Goal: Task Accomplishment & Management: Manage account settings

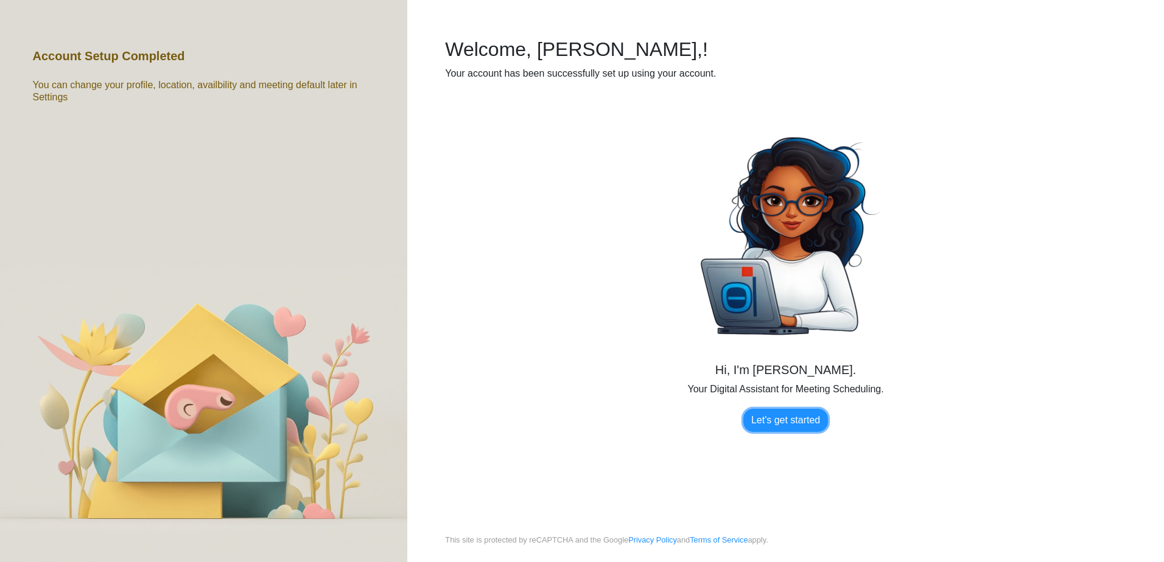
drag, startPoint x: 0, startPoint y: 0, endPoint x: 786, endPoint y: 417, distance: 890.3
click at [786, 417] on link "Let's get started" at bounding box center [785, 420] width 85 height 23
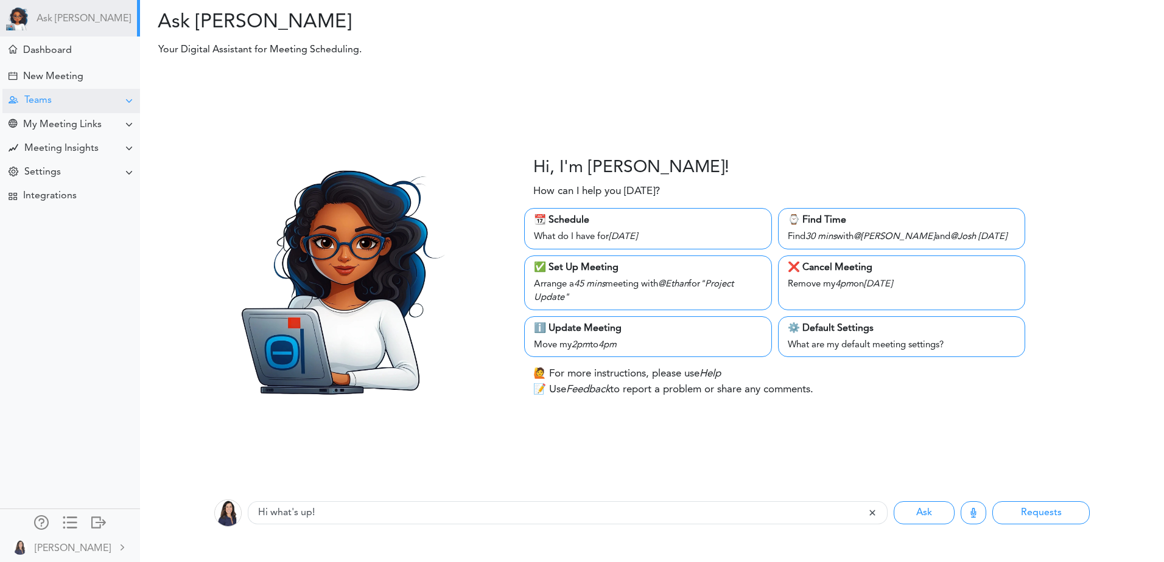
click at [38, 103] on div "Teams" at bounding box center [37, 101] width 27 height 12
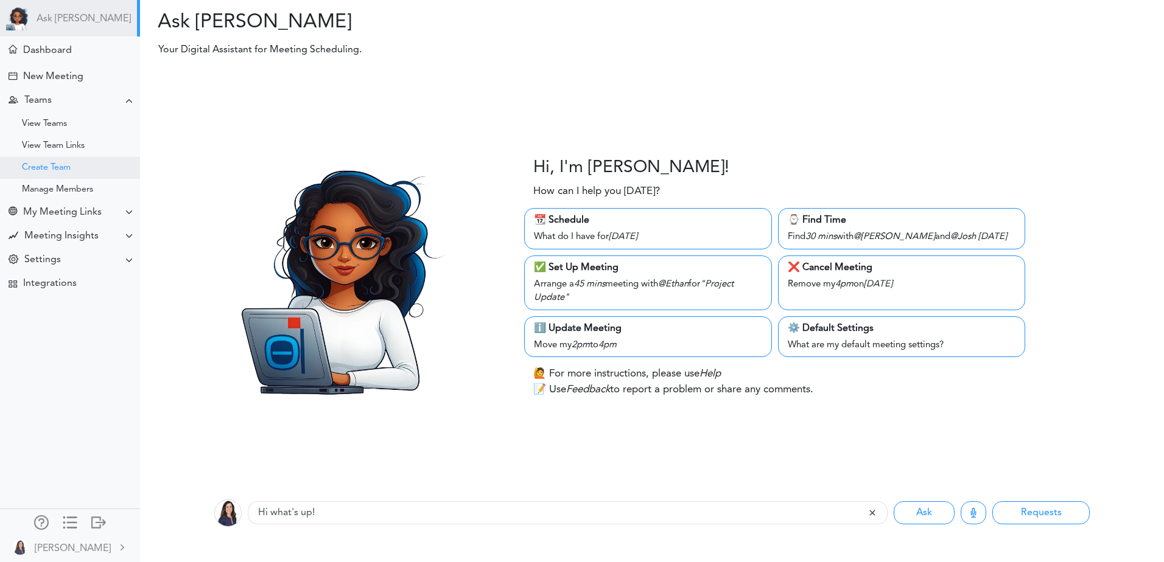
click at [44, 165] on div "Create Team" at bounding box center [46, 168] width 49 height 6
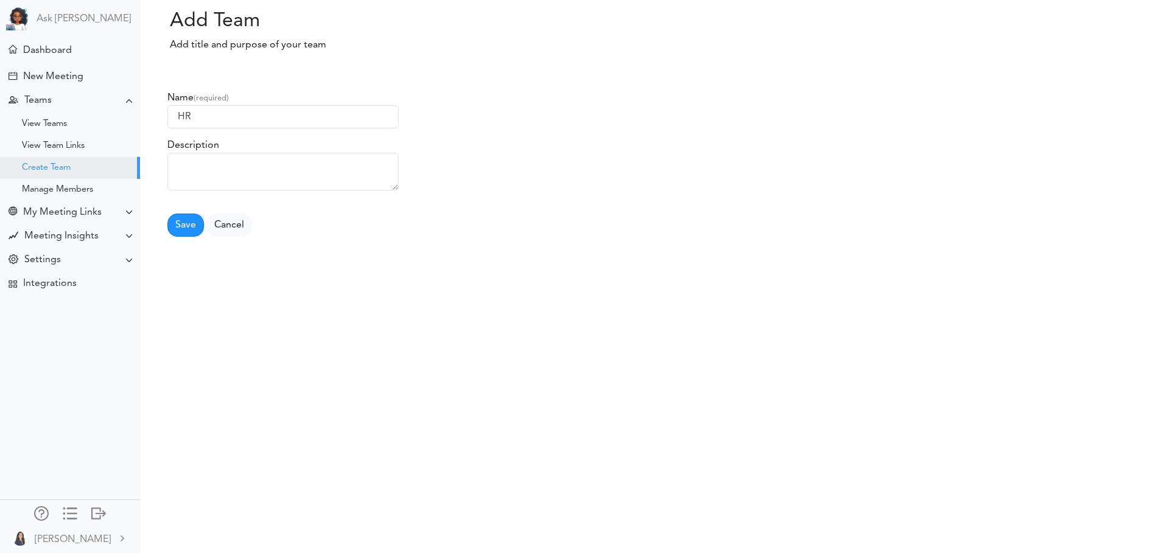
type input "HR"
type textarea "HR Team"
click at [187, 226] on button "Save" at bounding box center [185, 225] width 37 height 23
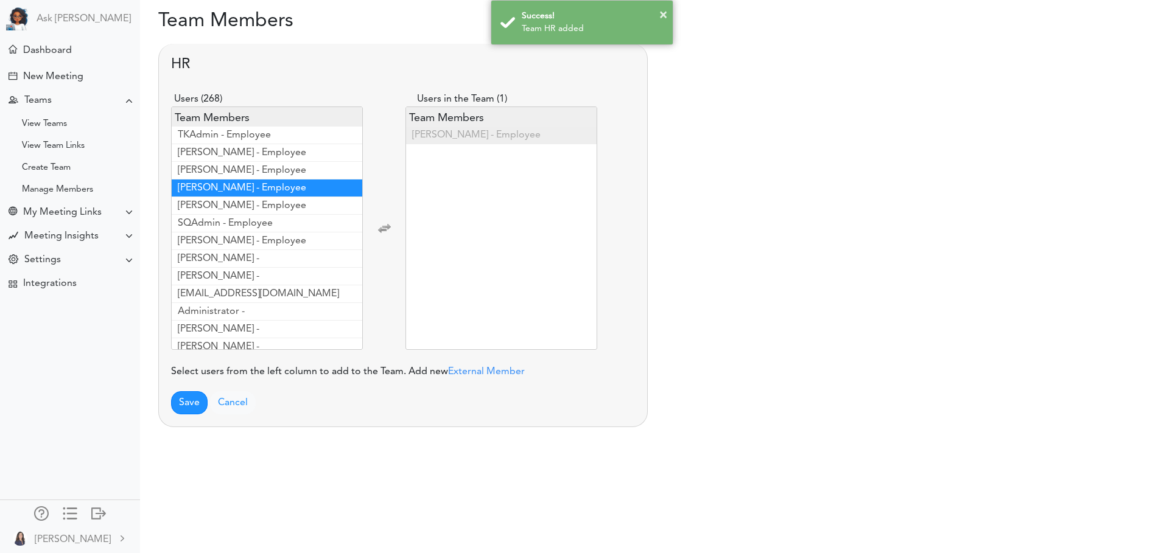
scroll to position [1509, 0]
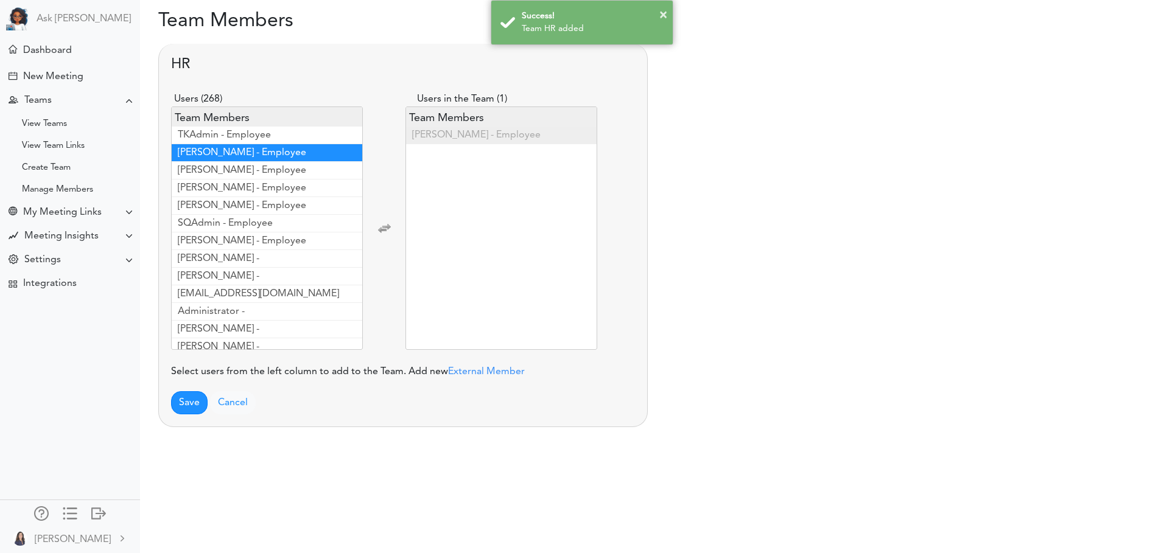
click at [273, 155] on span "Epstein, Rebecca - Employee" at bounding box center [242, 153] width 128 height 10
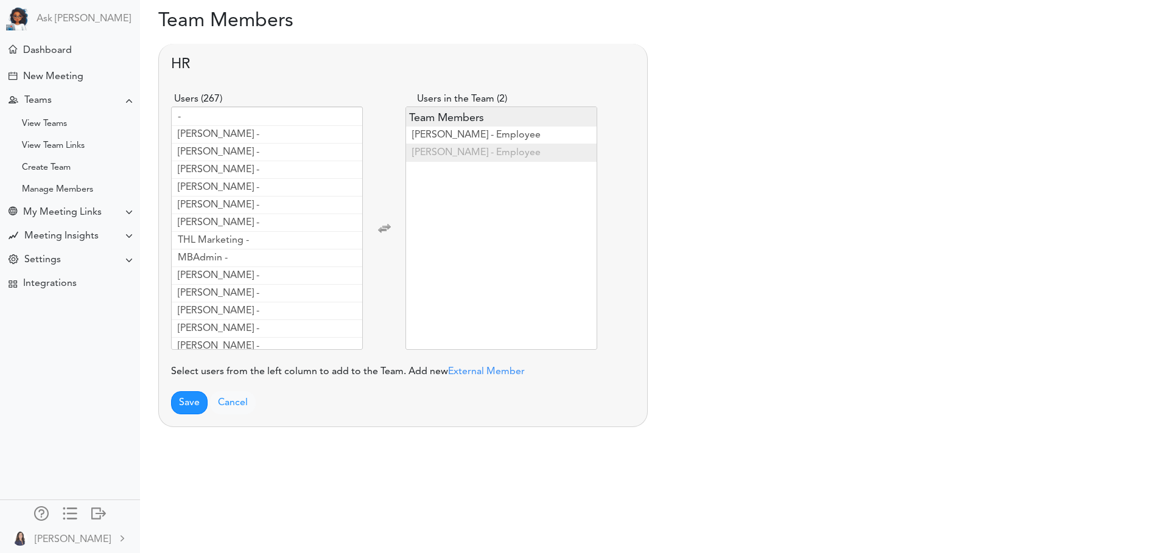
scroll to position [2673, 0]
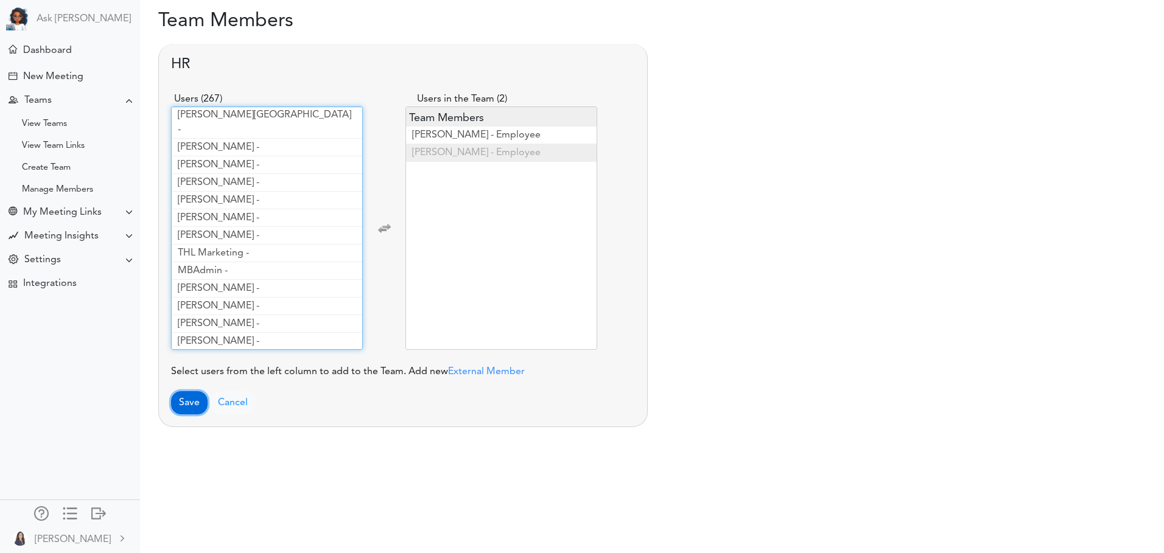
click at [186, 404] on button "Save" at bounding box center [189, 402] width 37 height 23
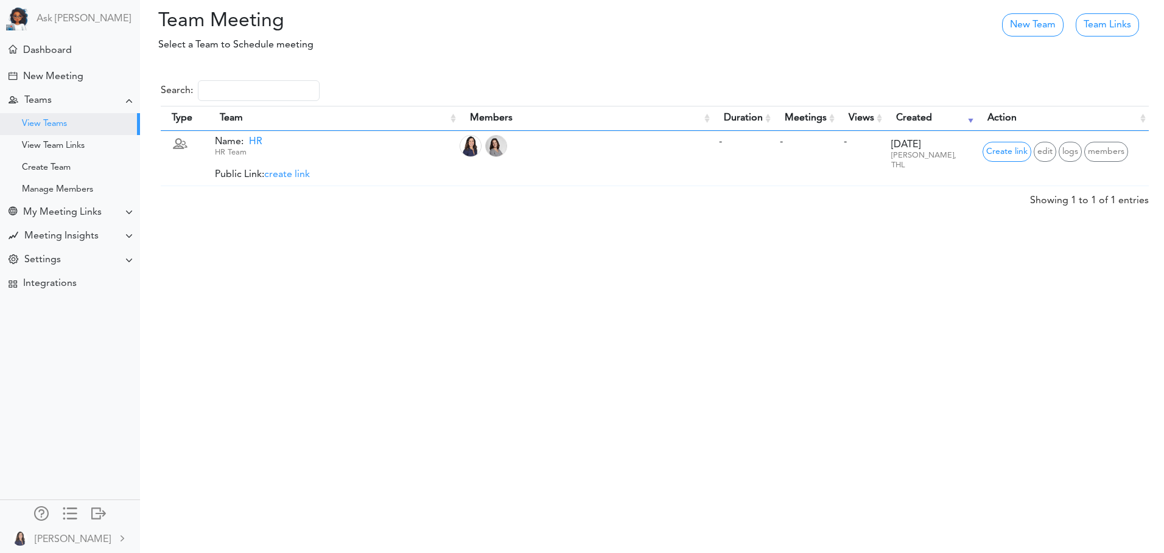
click at [278, 334] on div "Team Meeting Processing...please wait. New Team Team Links Select a Team to Sch…" at bounding box center [582, 276] width 1164 height 553
click at [43, 72] on div "New Meeting" at bounding box center [53, 77] width 60 height 12
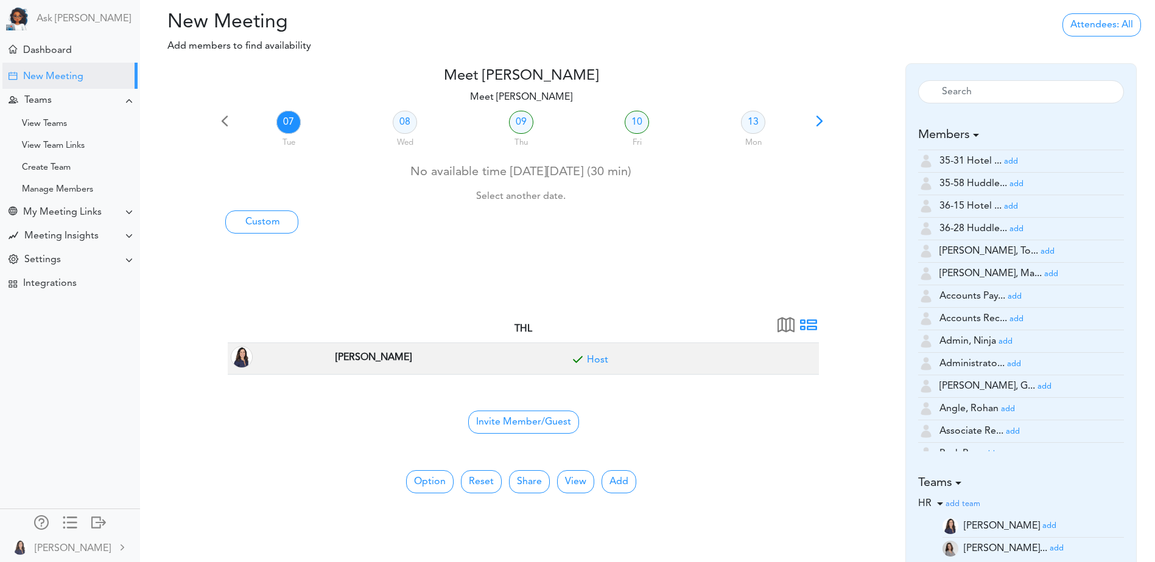
scroll to position [122, 0]
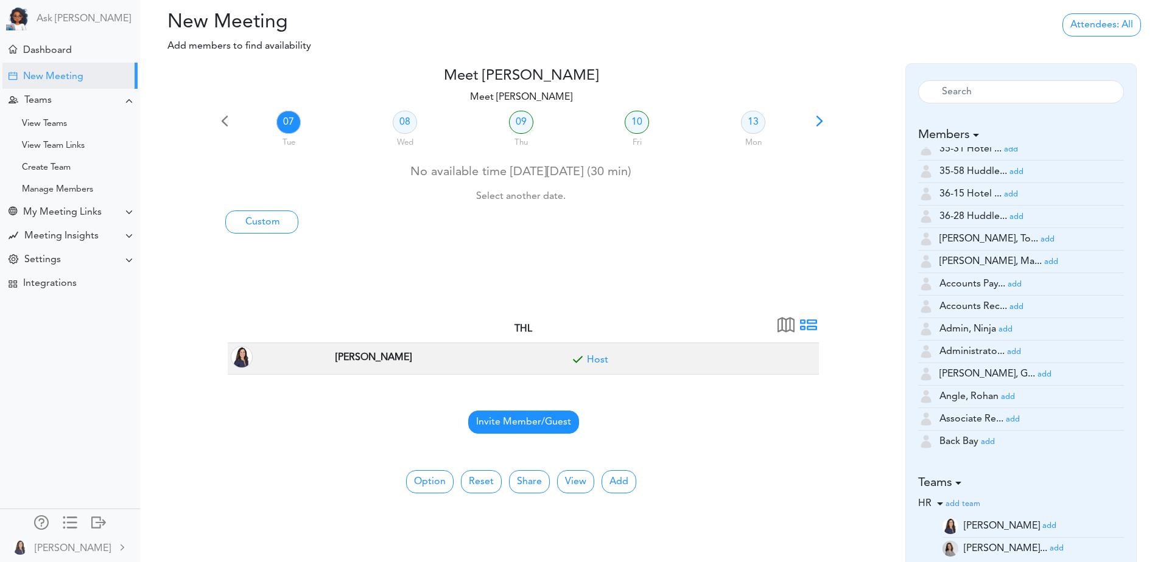
click at [515, 426] on span "Invite Member/Guest" at bounding box center [523, 422] width 111 height 23
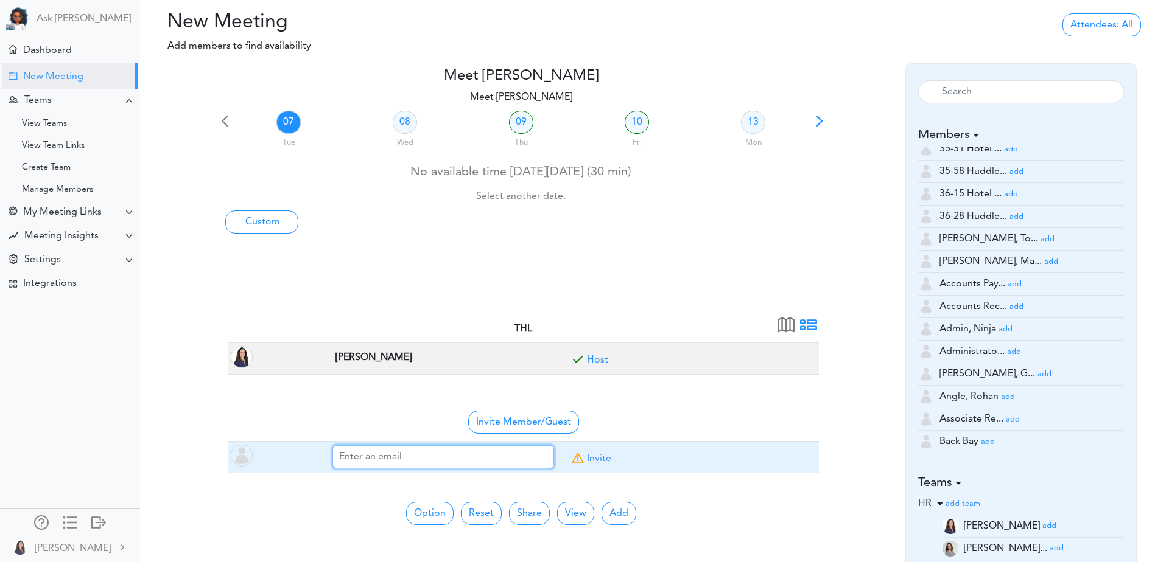
click at [482, 463] on input "text" at bounding box center [443, 456] width 222 height 23
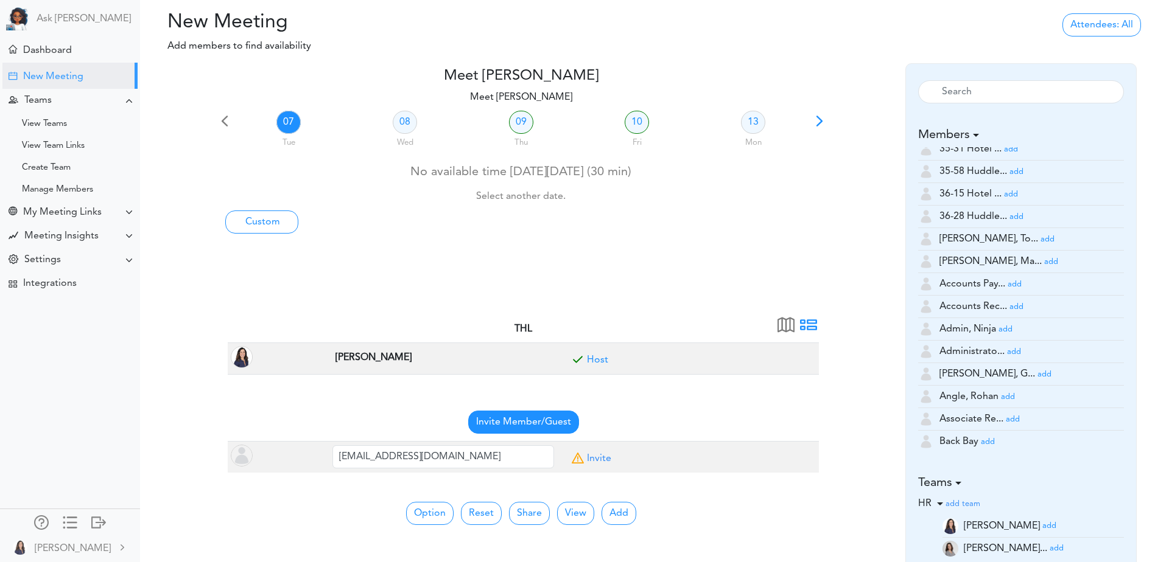
click at [557, 430] on span "Invite Member/Guest" at bounding box center [523, 422] width 111 height 23
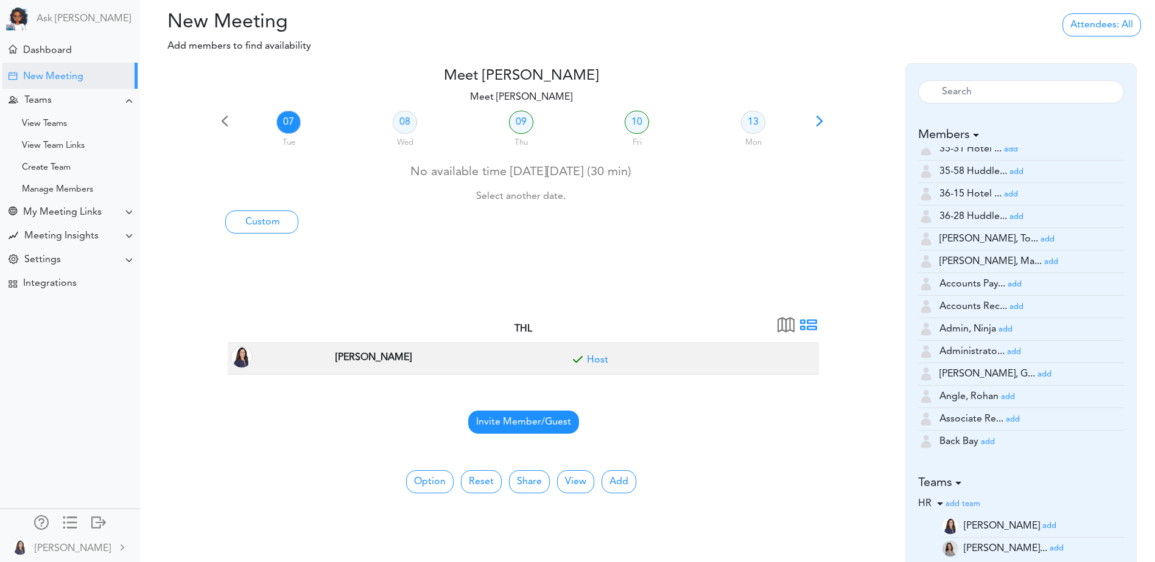
click at [497, 426] on span "Invite Member/Guest" at bounding box center [523, 422] width 111 height 23
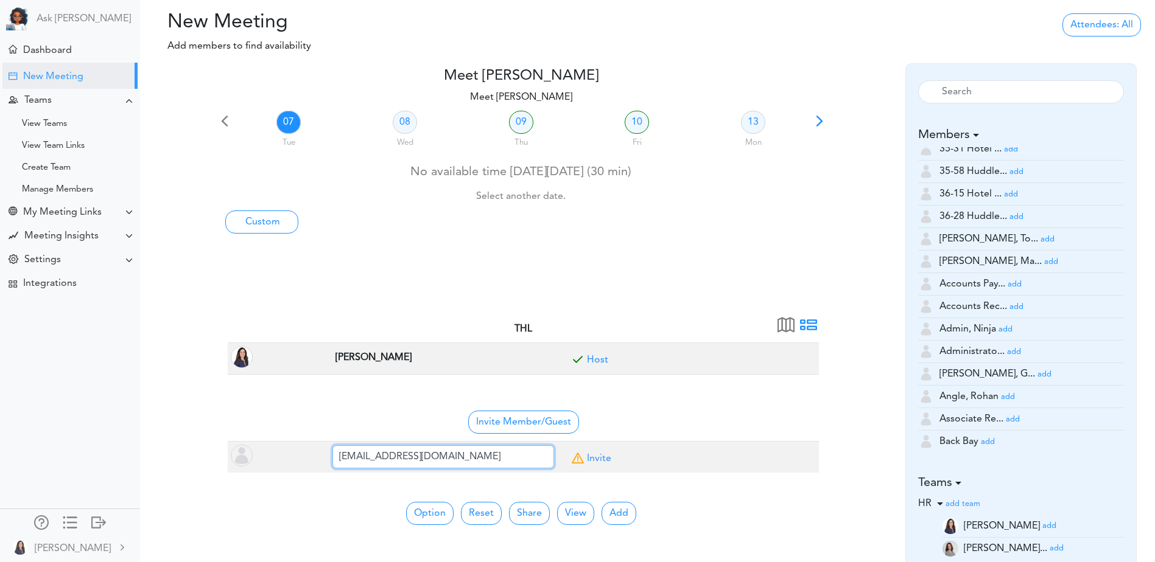
drag, startPoint x: 331, startPoint y: 454, endPoint x: 111, endPoint y: 435, distance: 220.5
click at [111, 435] on body "Ask Zara Dashboard" at bounding box center [577, 281] width 1155 height 562
type input "repstein@Thl.com"
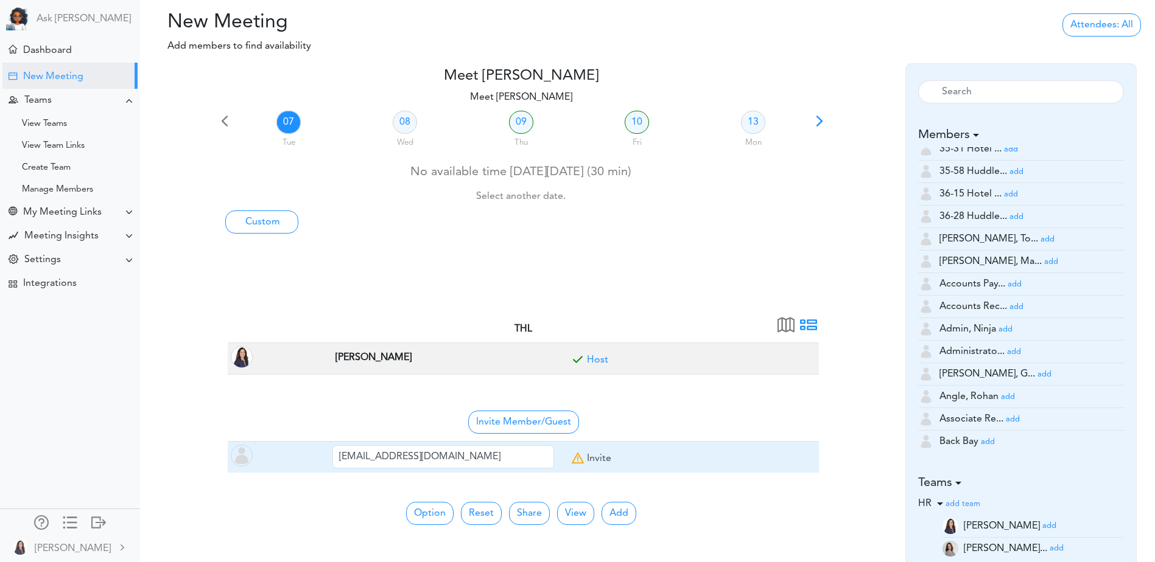
click at [589, 455] on link "Invite" at bounding box center [599, 459] width 24 height 10
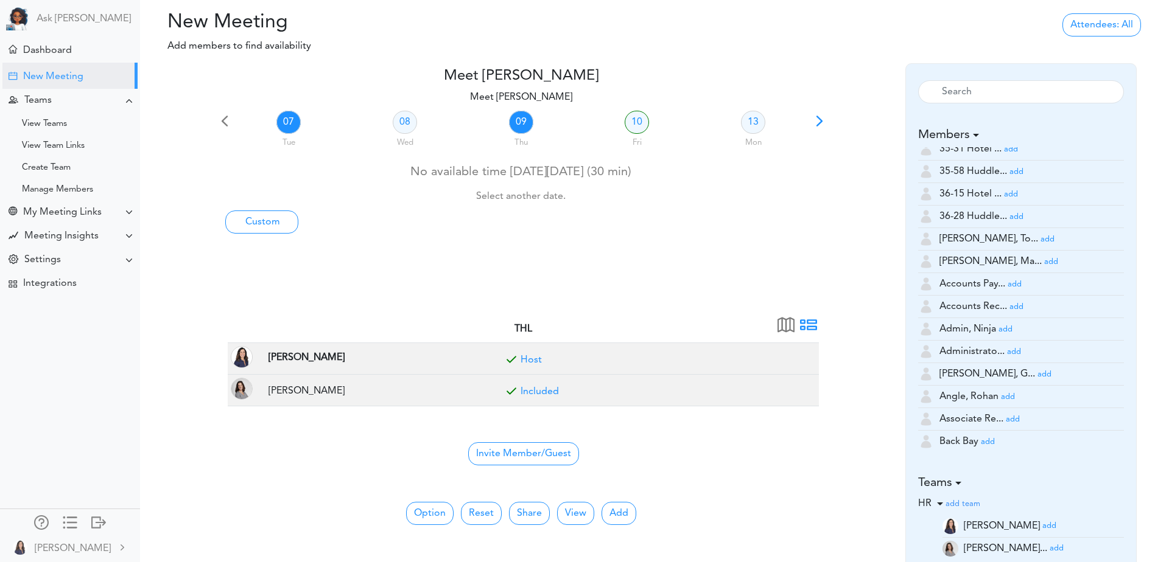
click at [520, 124] on link "09" at bounding box center [521, 122] width 24 height 23
click at [639, 117] on link "10" at bounding box center [636, 122] width 24 height 23
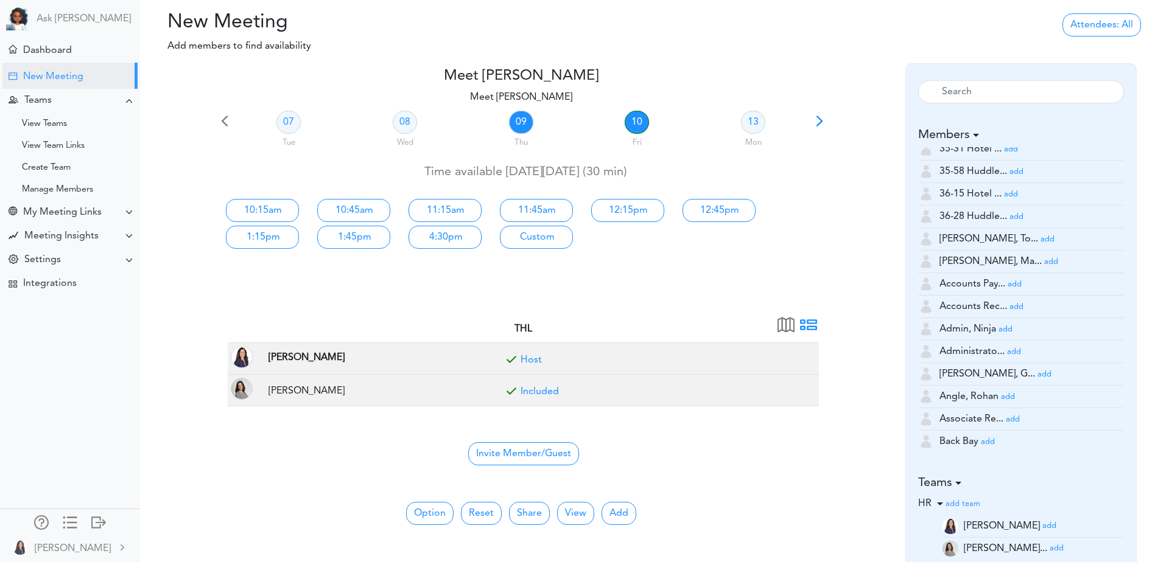
click at [526, 122] on link "09" at bounding box center [521, 122] width 24 height 23
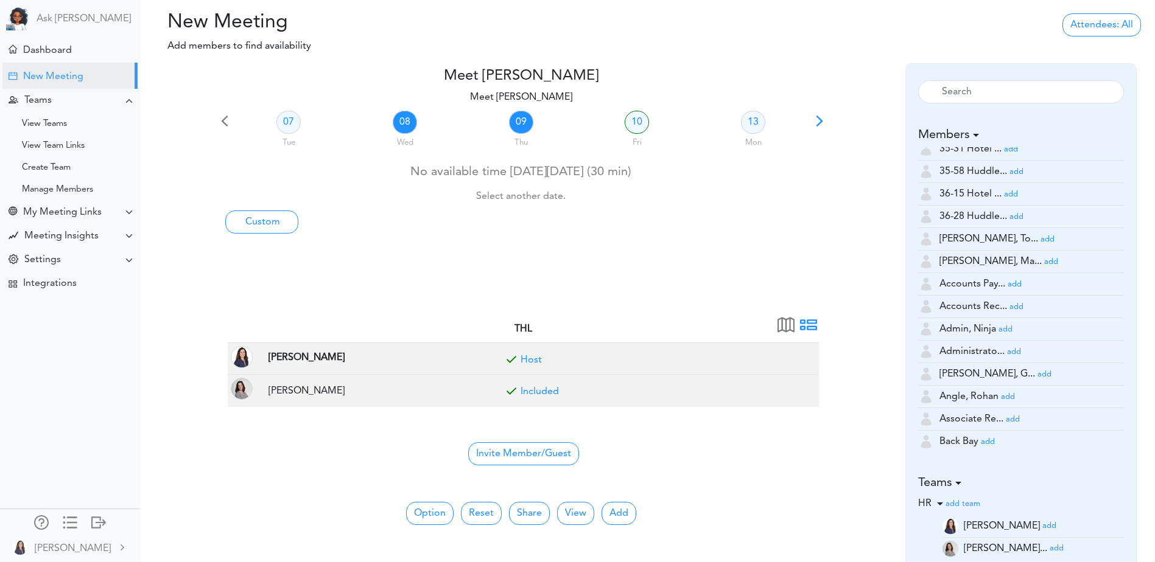
click at [394, 121] on link "08" at bounding box center [405, 122] width 24 height 23
click at [278, 123] on link "07" at bounding box center [288, 122] width 24 height 23
click at [522, 122] on link "09" at bounding box center [521, 122] width 24 height 23
click at [638, 119] on link "10" at bounding box center [636, 122] width 24 height 23
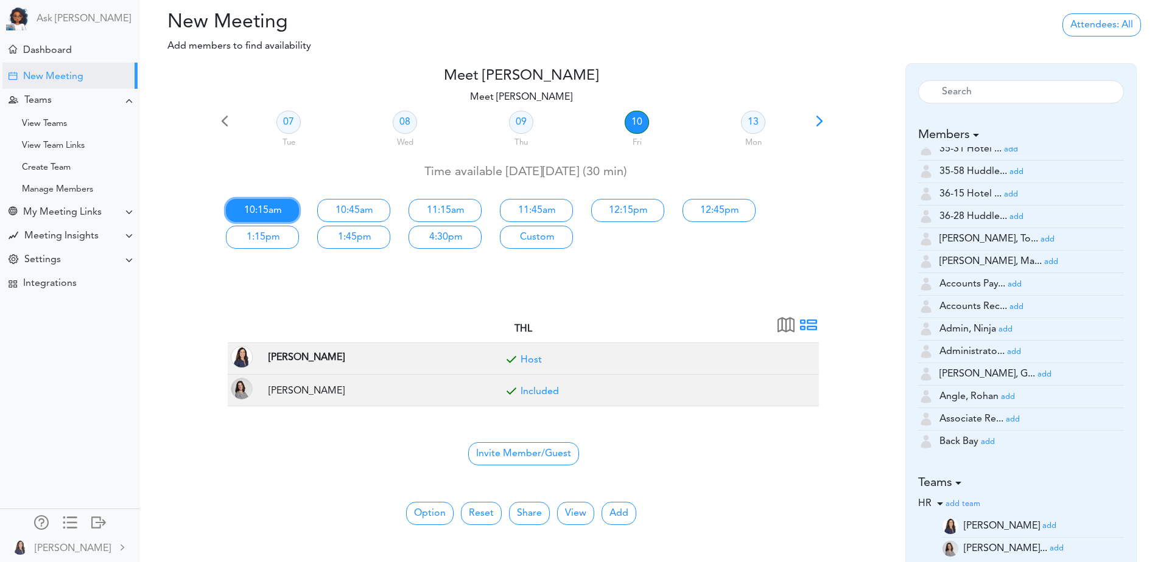
click at [272, 215] on link "10:15am" at bounding box center [262, 210] width 73 height 23
type input "Meet Ossen, Jenn"
type input "[URL][DOMAIN_NAME]"
type input "2025-10-10T10:15"
type input "2025-10-10T10:45"
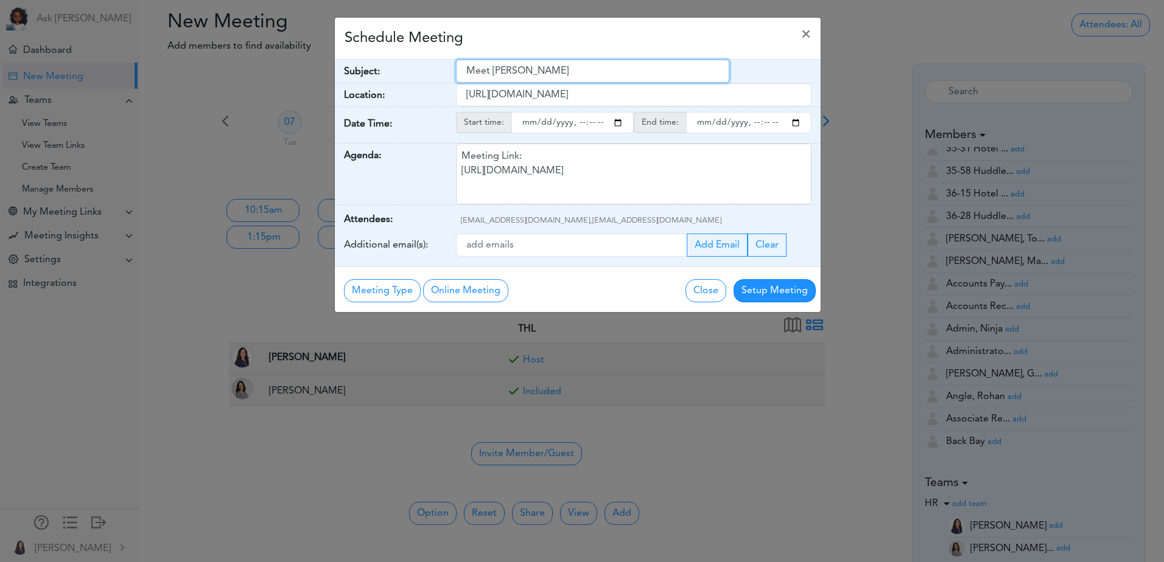
drag, startPoint x: 582, startPoint y: 75, endPoint x: 368, endPoint y: 59, distance: 215.5
click at [368, 59] on div "Schedule Meeting × Your Name: (required) Ossen, Ossen, Email: (required) jossen…" at bounding box center [577, 165] width 487 height 296
type input "Test"
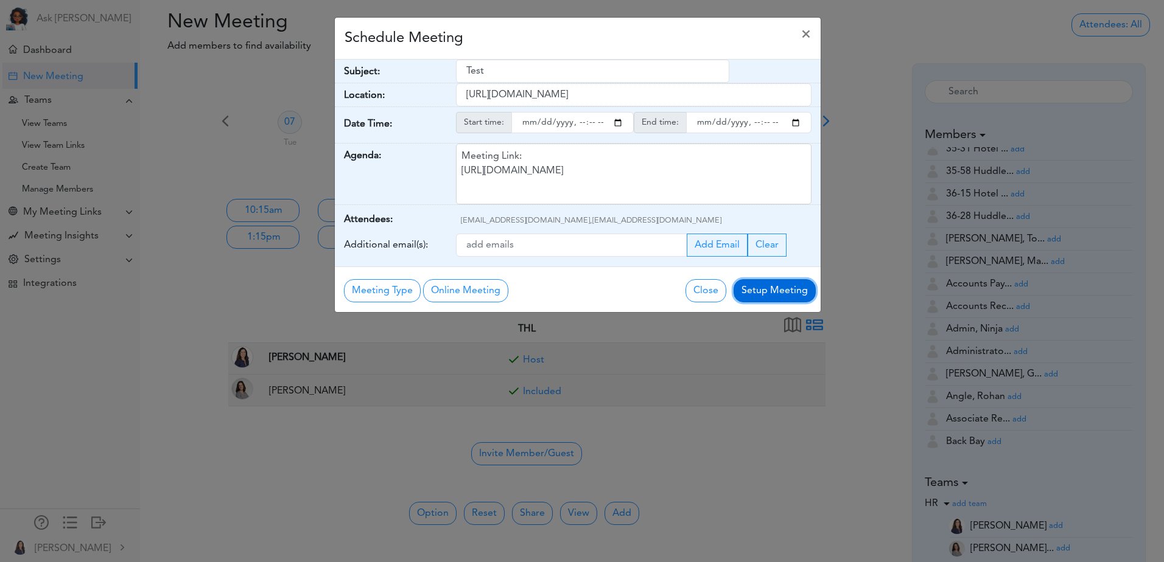
click at [752, 290] on button "Setup Meeting" at bounding box center [774, 290] width 82 height 23
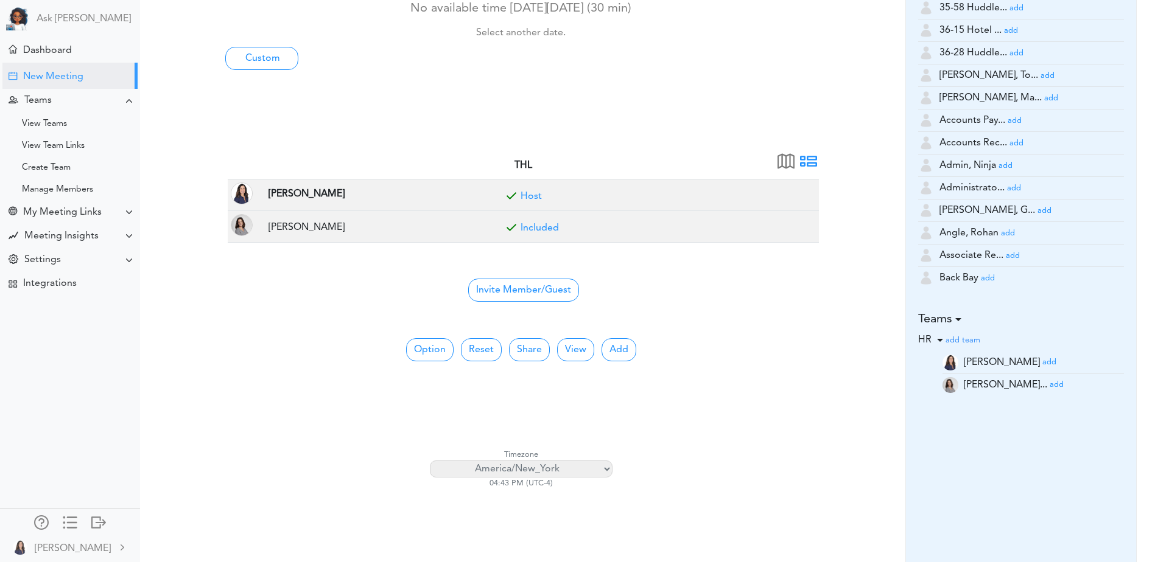
scroll to position [170, 0]
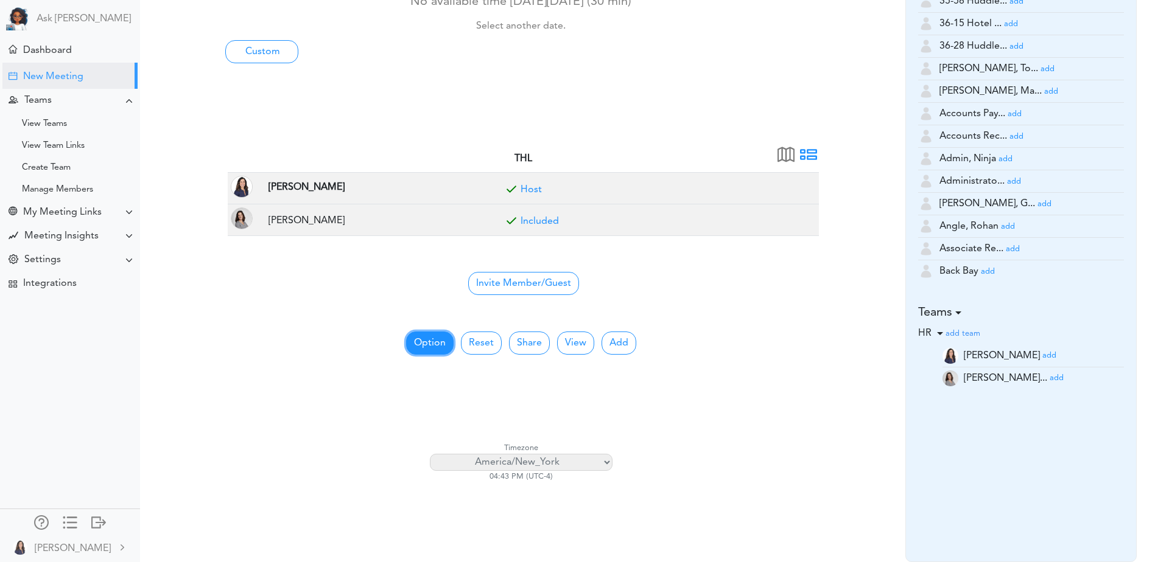
click at [430, 343] on button "Option" at bounding box center [429, 343] width 47 height 23
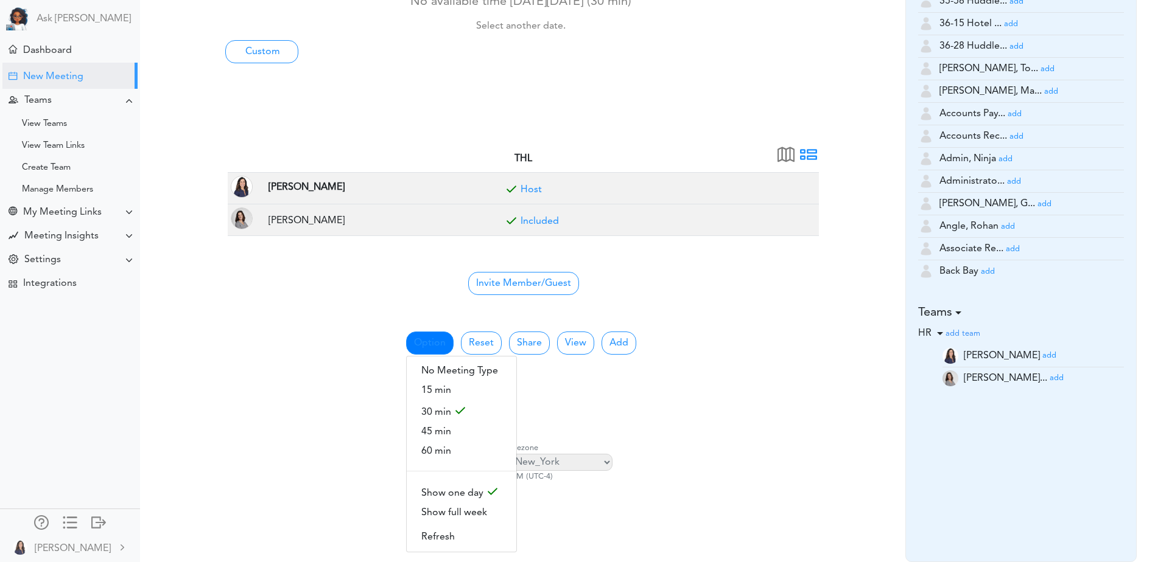
click at [678, 408] on div "Calendar View for All Meetings 8:00 AM - - - 9:00 AM - - - 10:00 AM - - - 11:00…" at bounding box center [520, 384] width 591 height 58
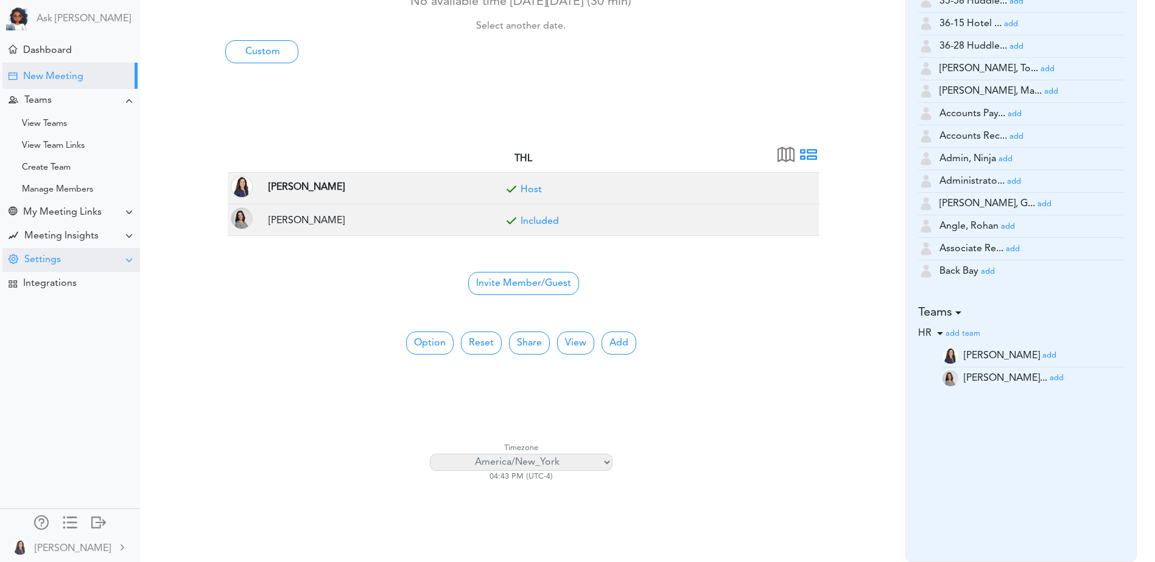
click at [37, 255] on div "Settings" at bounding box center [42, 260] width 37 height 12
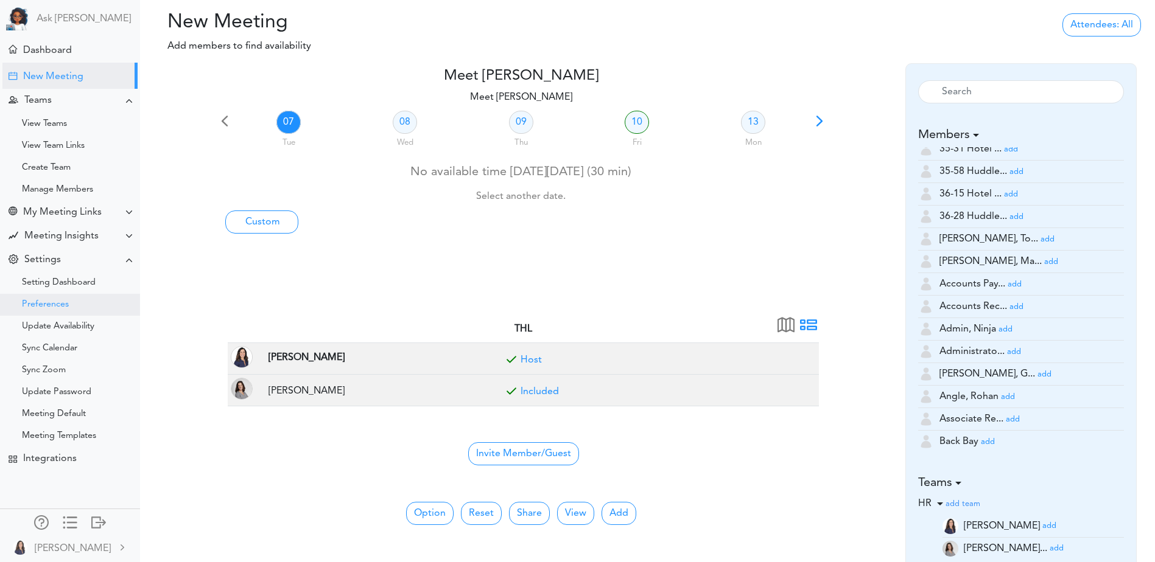
click at [49, 299] on div "Preferences" at bounding box center [70, 305] width 140 height 22
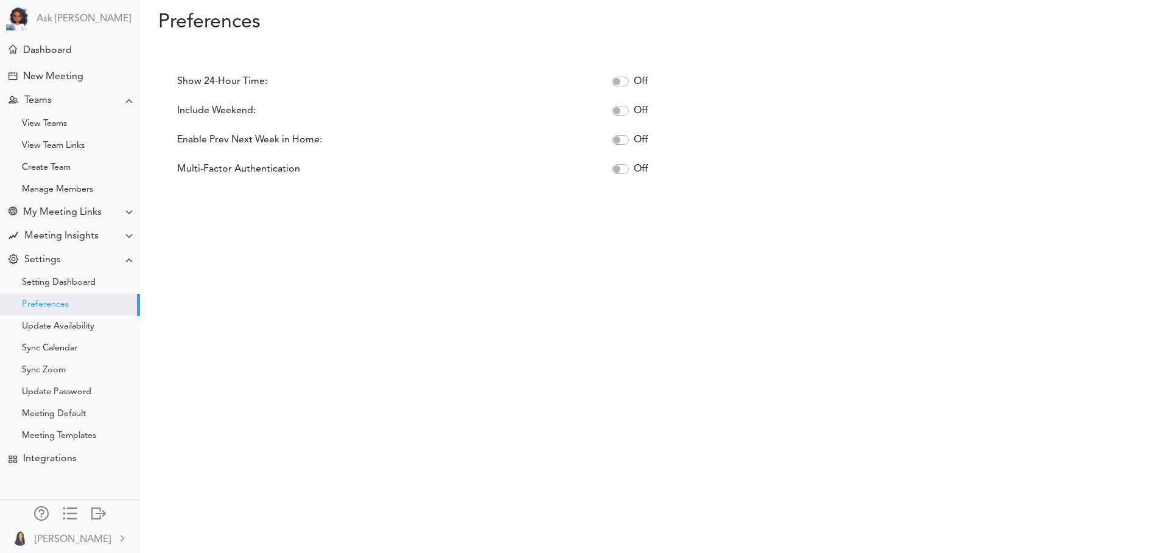
scroll to position [5, 0]
click at [70, 411] on div "Meeting Default" at bounding box center [54, 414] width 64 height 6
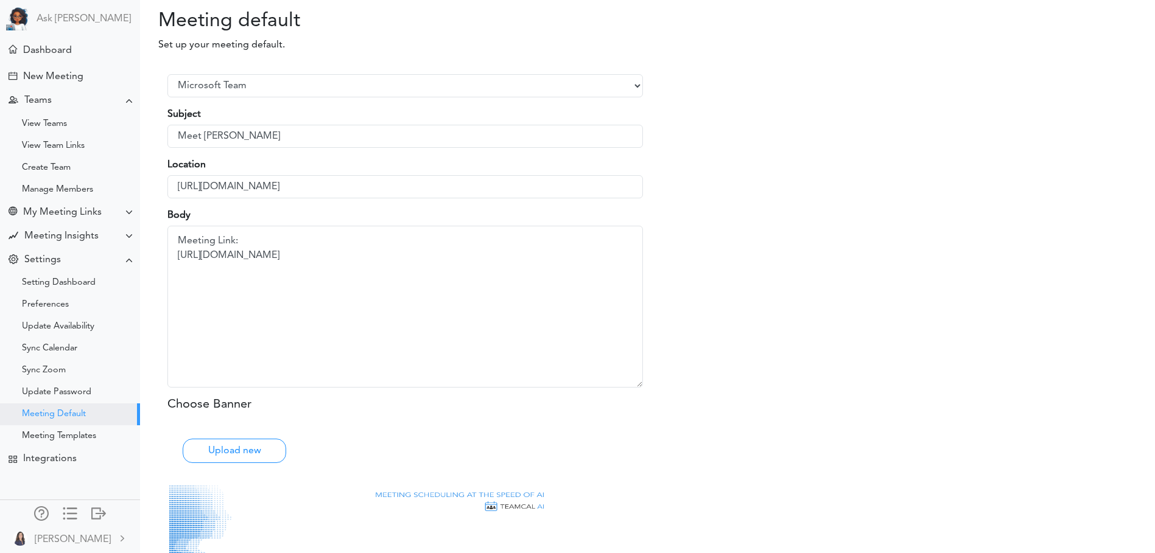
scroll to position [5, 0]
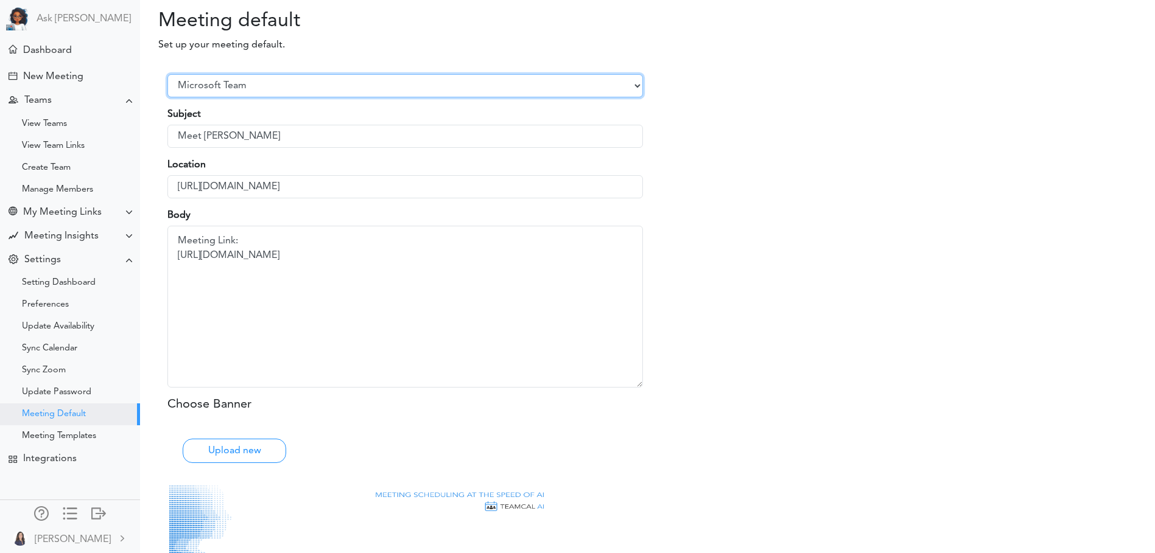
click at [256, 88] on select "Select Provider Zoom Google Meet Microsoft Team Other" at bounding box center [404, 85] width 475 height 23
select select "1"
click at [167, 74] on select "Select Provider Zoom Google Meet Microsoft Team Other" at bounding box center [404, 85] width 475 height 23
checkbox input "false"
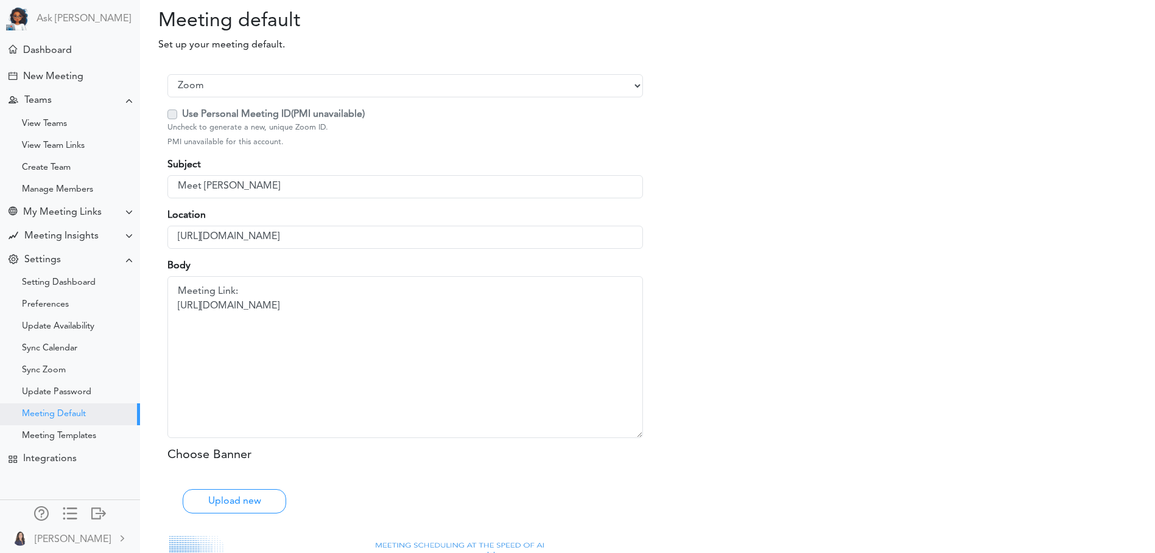
click at [182, 116] on label "Use Personal Meeting ID (PMI unavailable)" at bounding box center [273, 114] width 183 height 15
click at [236, 506] on button "Upload new" at bounding box center [234, 501] width 103 height 24
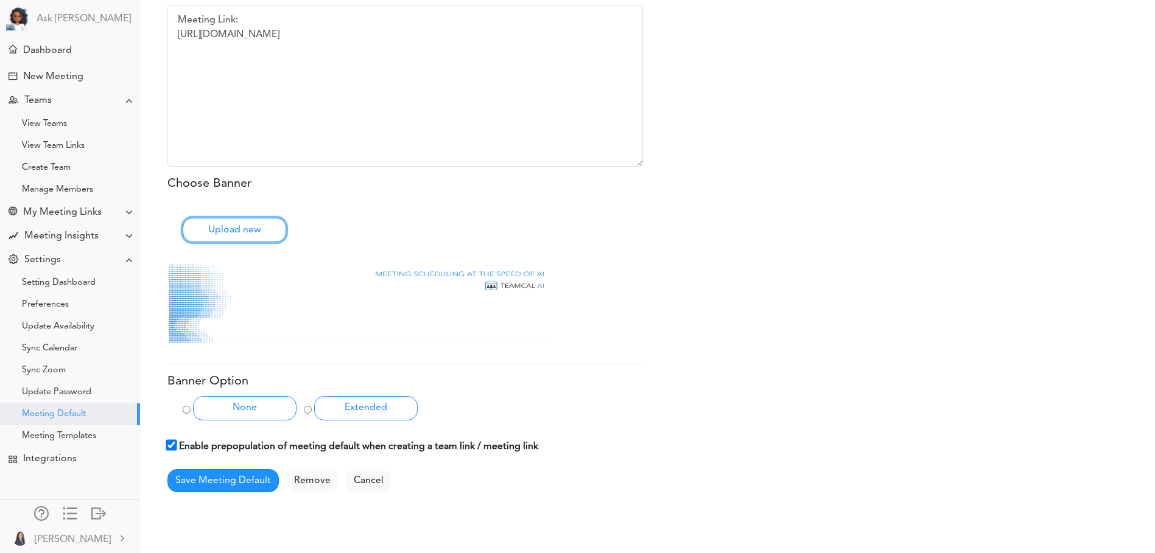
scroll to position [312, 0]
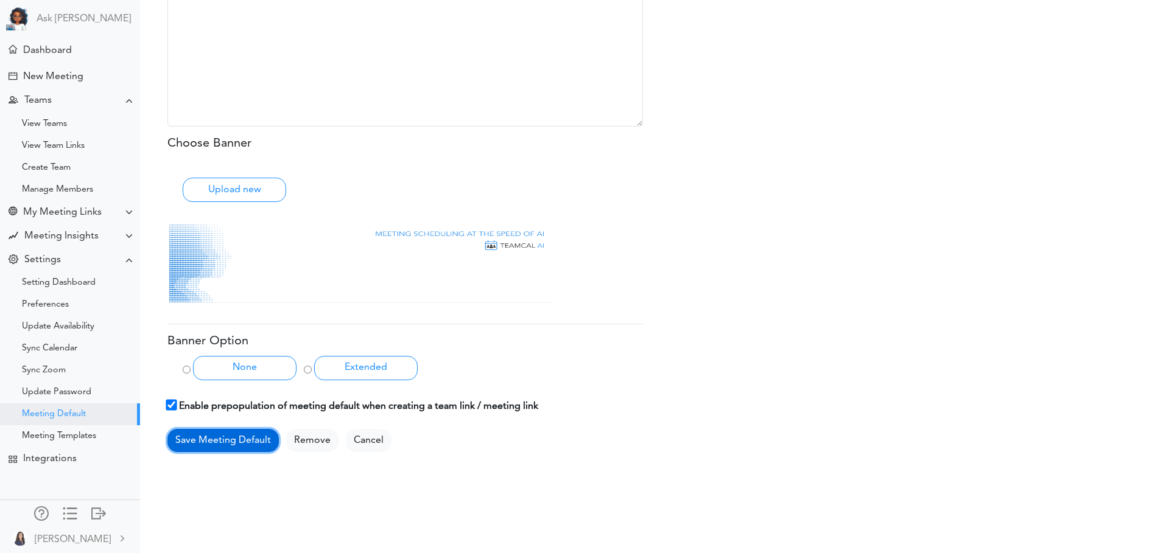
click at [244, 441] on button "Save Meeting Default" at bounding box center [222, 440] width 111 height 23
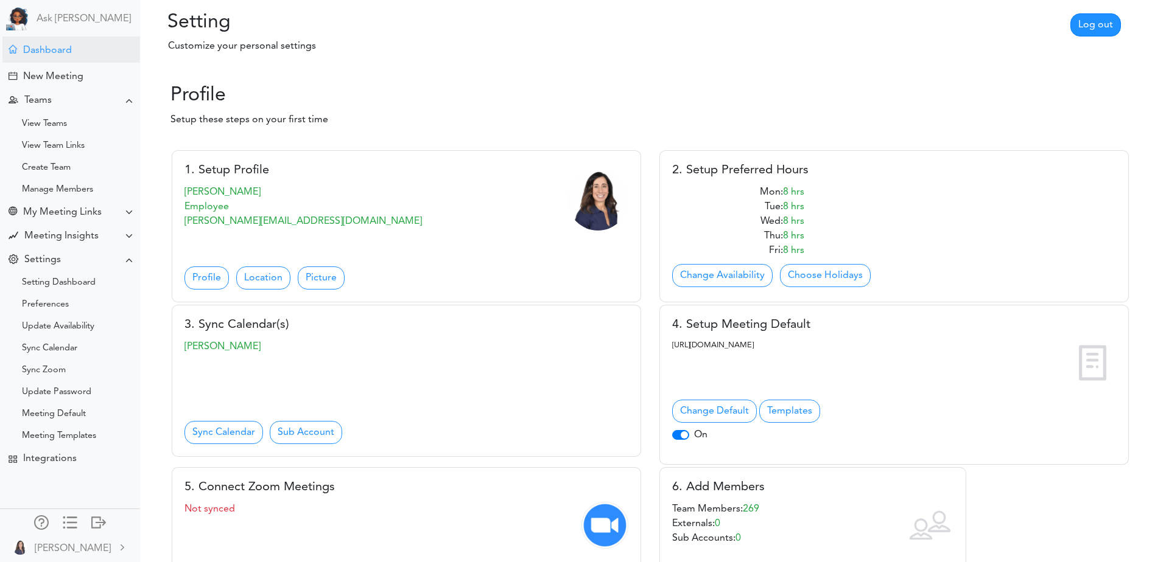
click at [53, 48] on div "Dashboard" at bounding box center [47, 51] width 49 height 12
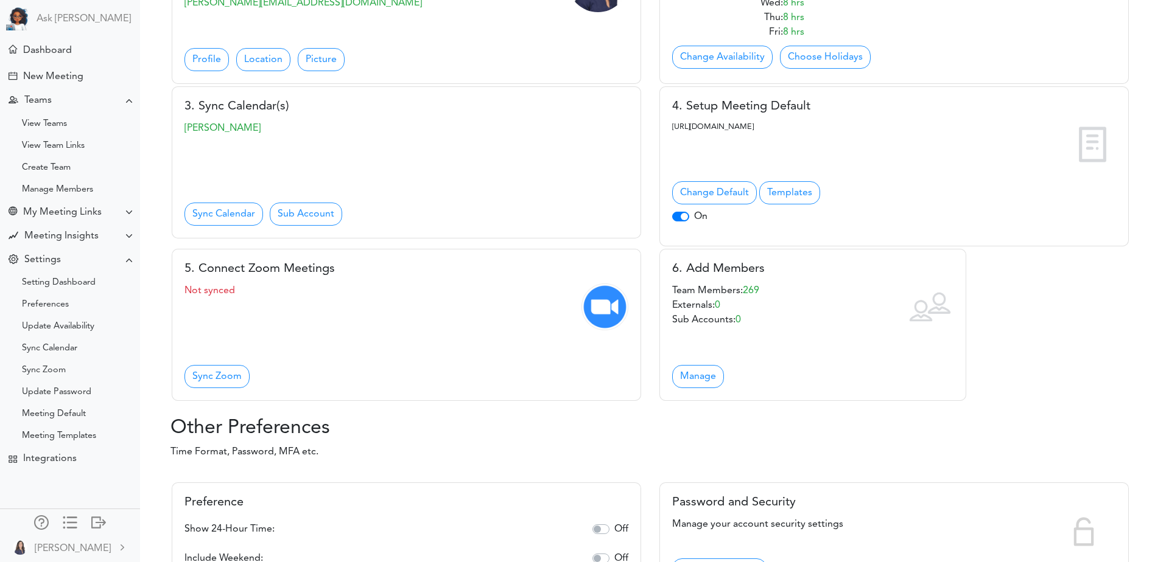
scroll to position [243, 0]
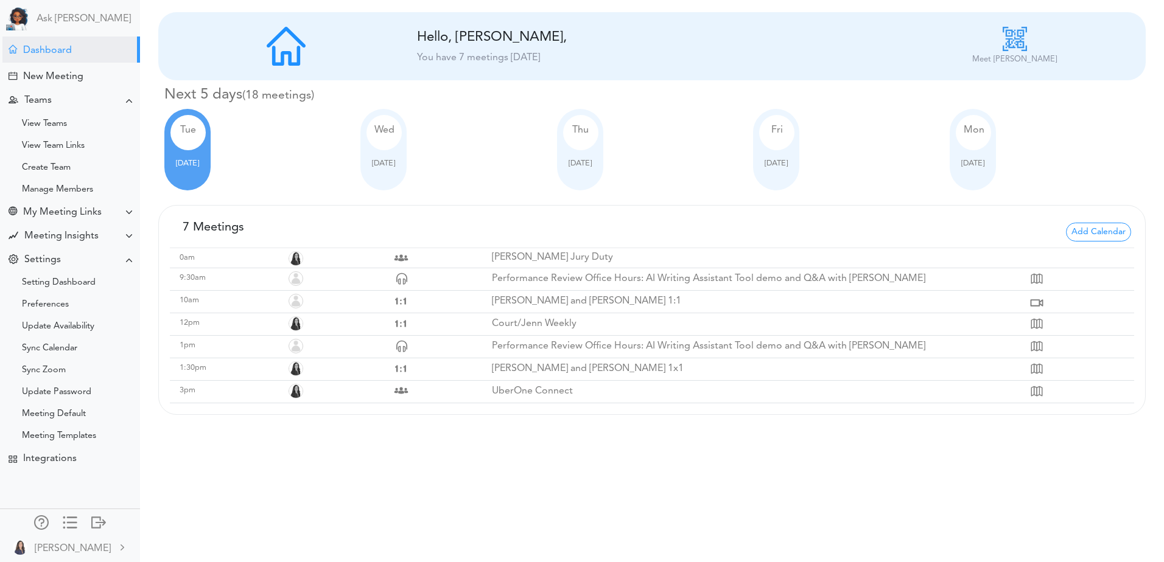
click at [786, 152] on div at bounding box center [776, 153] width 34 height 7
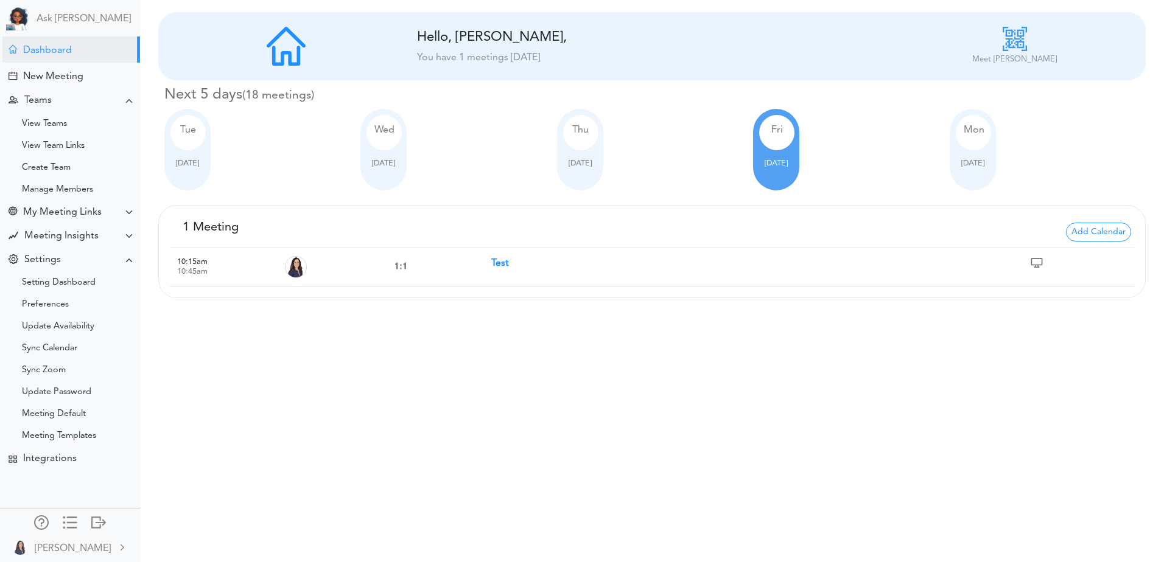
click at [500, 260] on strong "Test" at bounding box center [500, 264] width 18 height 10
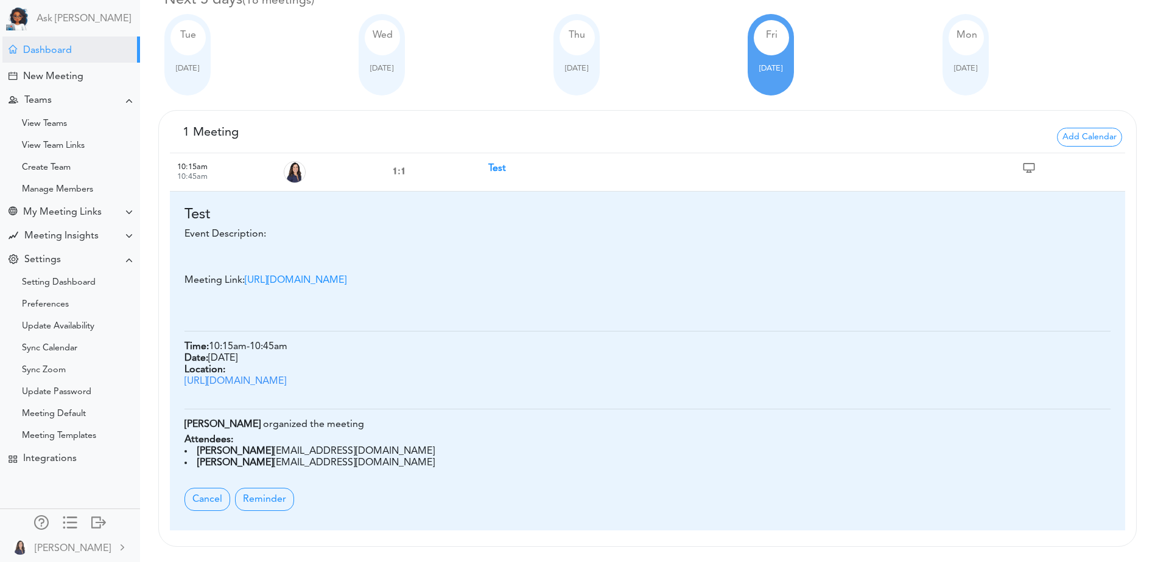
scroll to position [231, 0]
click at [393, 414] on div "Test Event Description: Meeting Link: [URL][DOMAIN_NAME] Time: 10:15am - 10:45a…" at bounding box center [647, 361] width 955 height 339
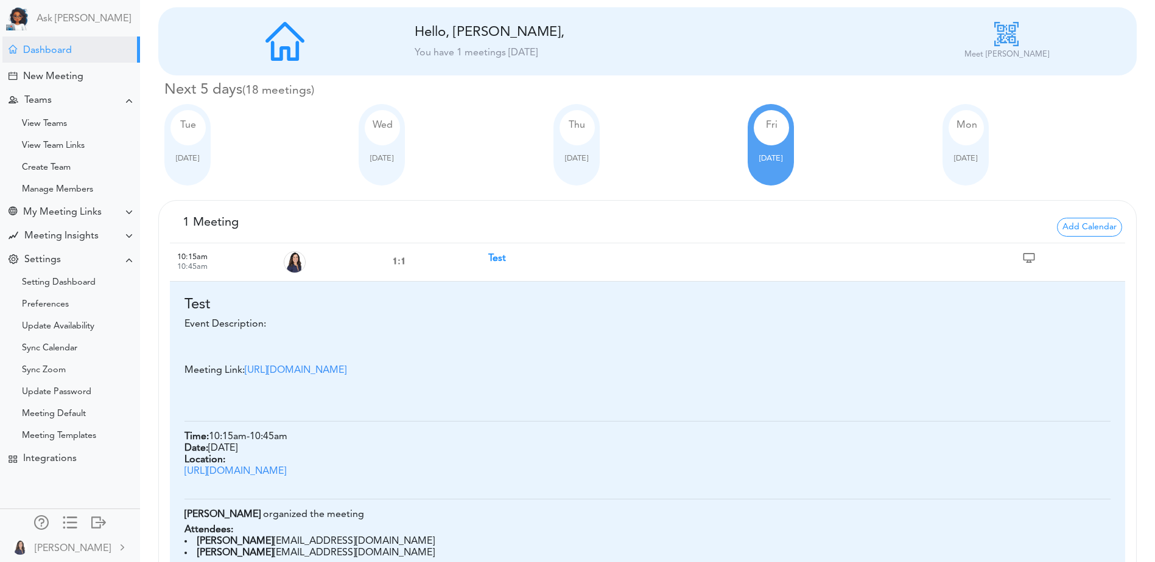
scroll to position [0, 0]
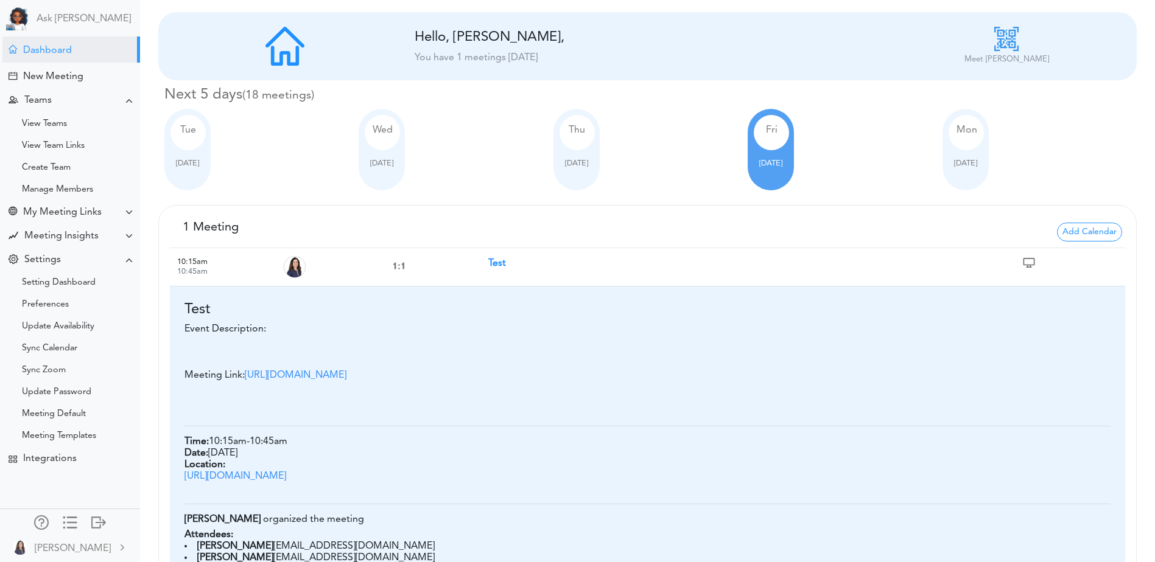
click at [1025, 262] on img at bounding box center [1028, 262] width 19 height 19
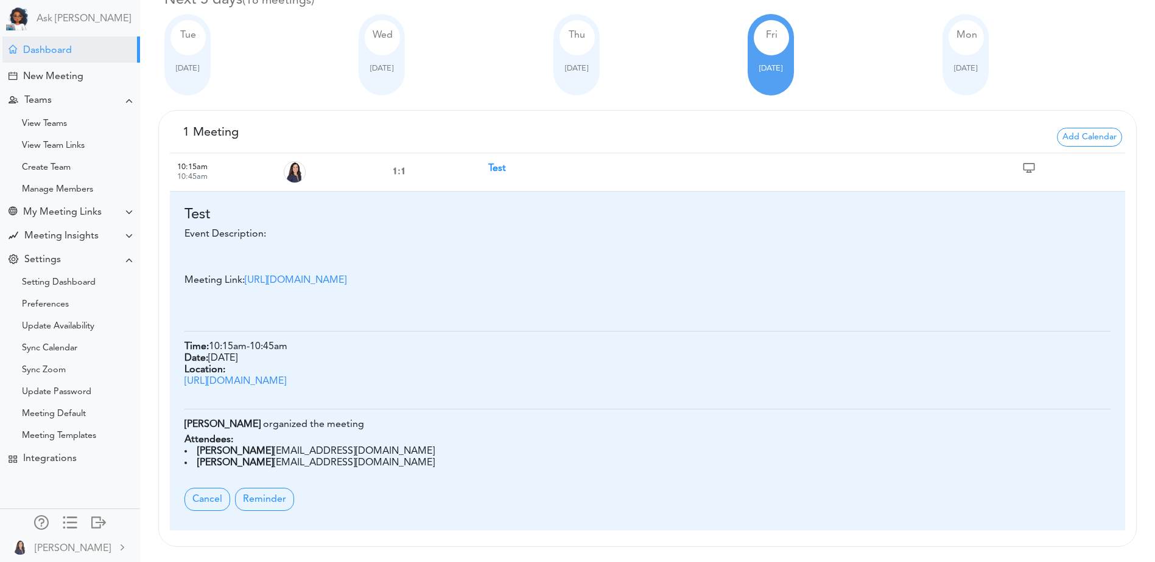
scroll to position [231, 0]
click at [196, 497] on span "Cancel" at bounding box center [207, 499] width 46 height 23
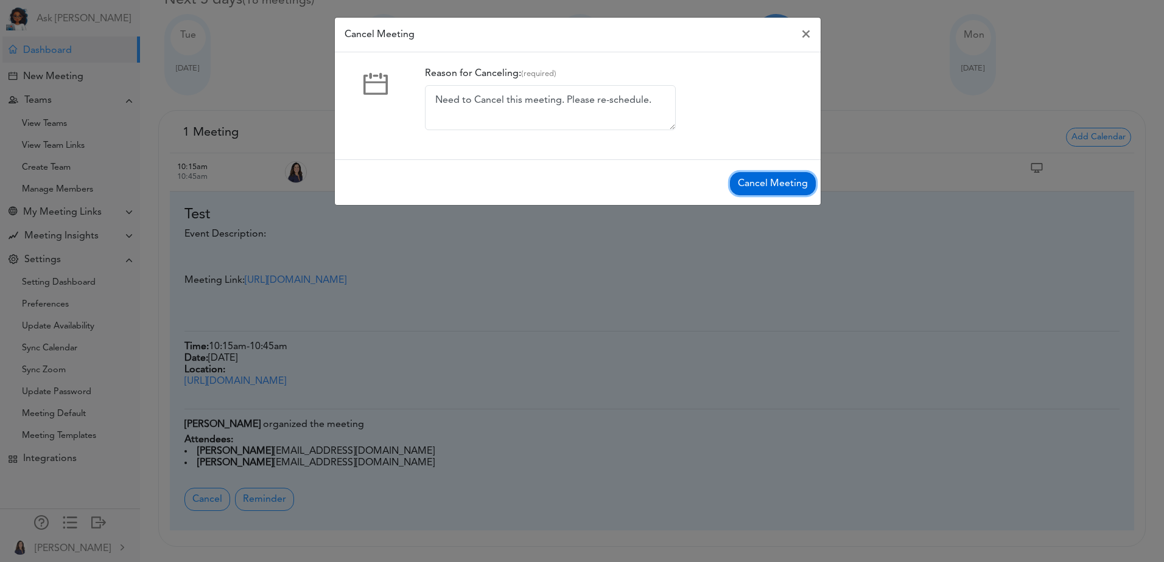
click at [772, 183] on button "Cancel Meeting" at bounding box center [773, 183] width 86 height 23
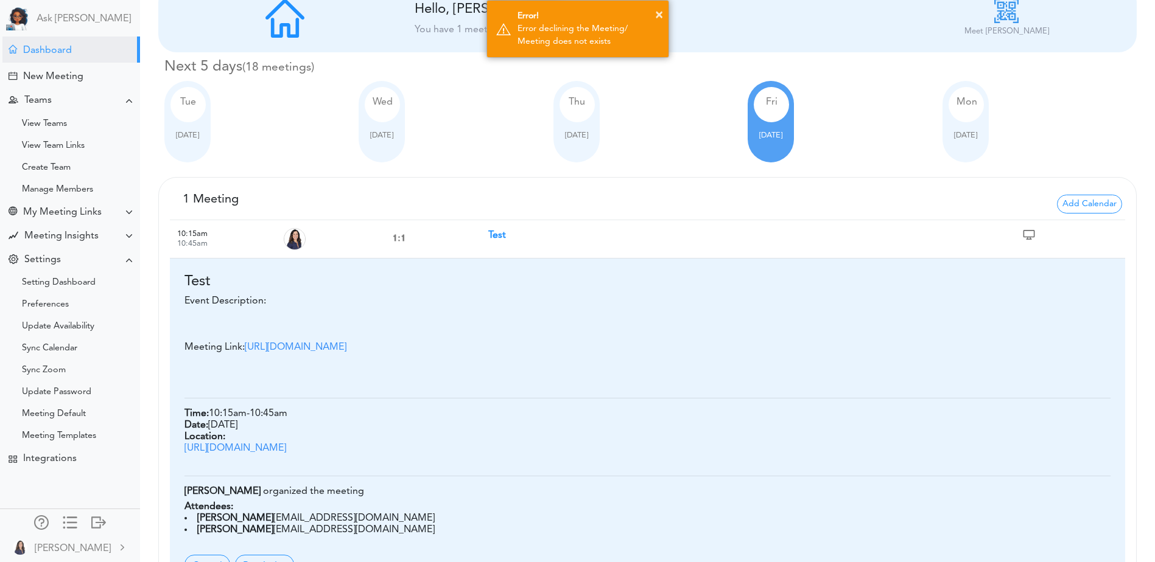
scroll to position [0, 0]
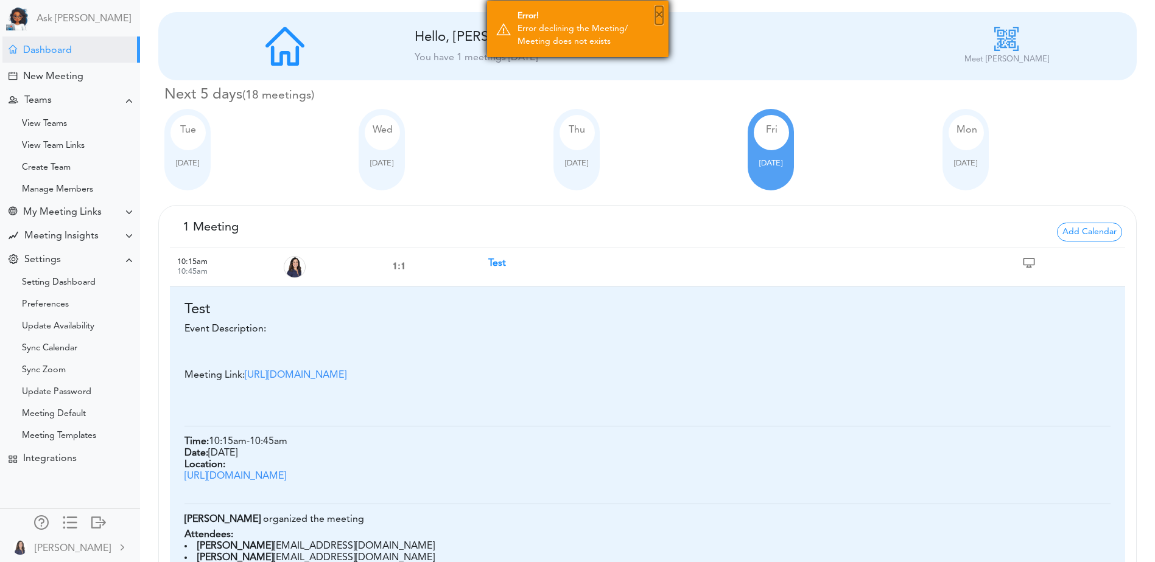
click at [657, 15] on button "×" at bounding box center [659, 15] width 8 height 18
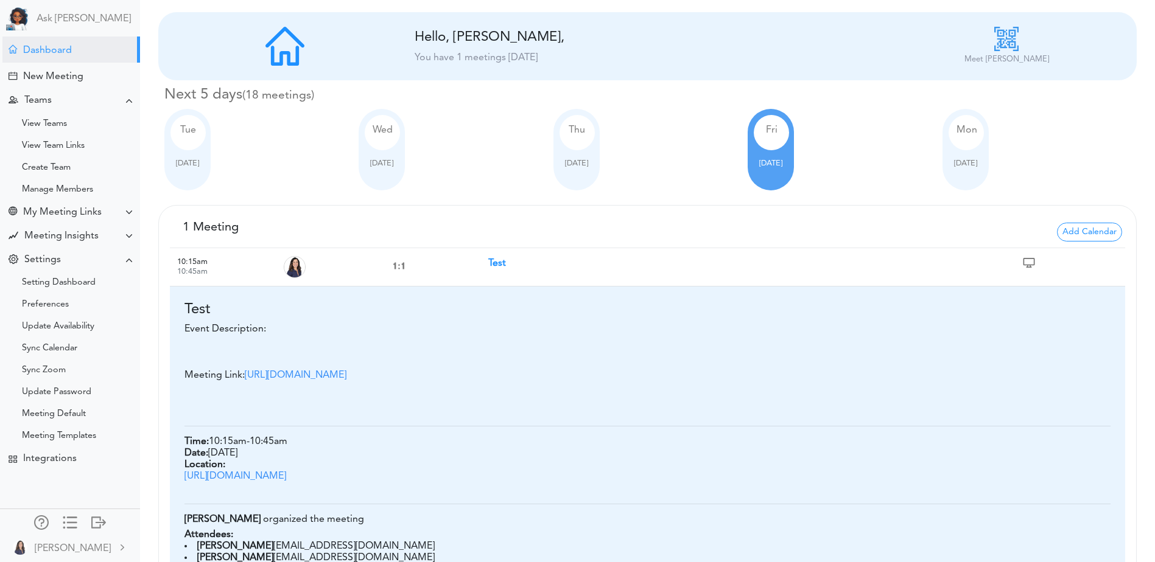
click at [568, 133] on span "Thu" at bounding box center [576, 130] width 16 height 10
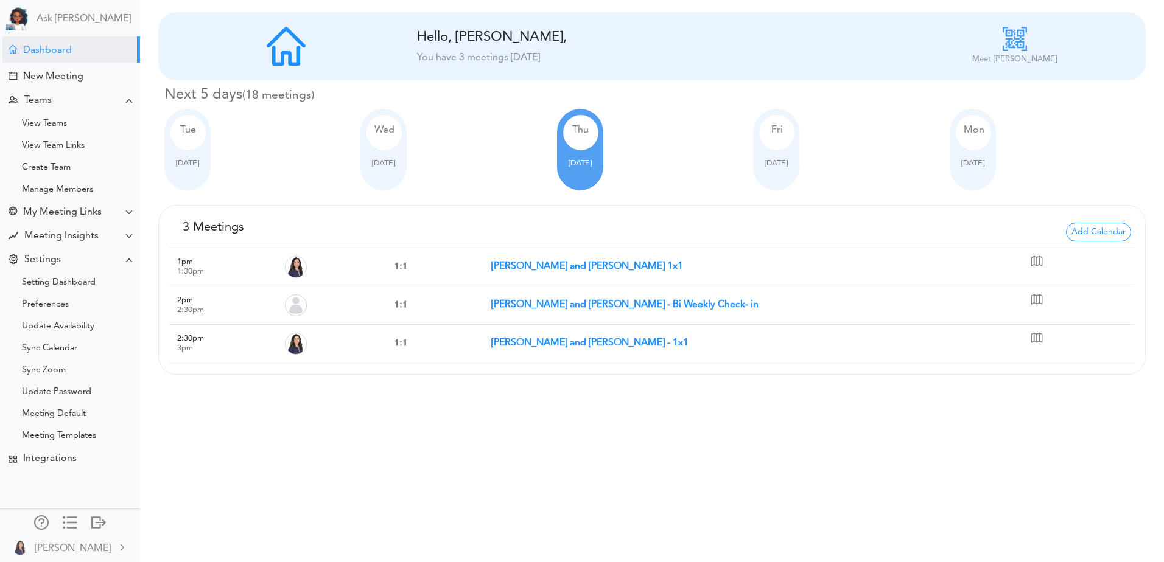
click at [971, 137] on div "Mon" at bounding box center [972, 132] width 35 height 35
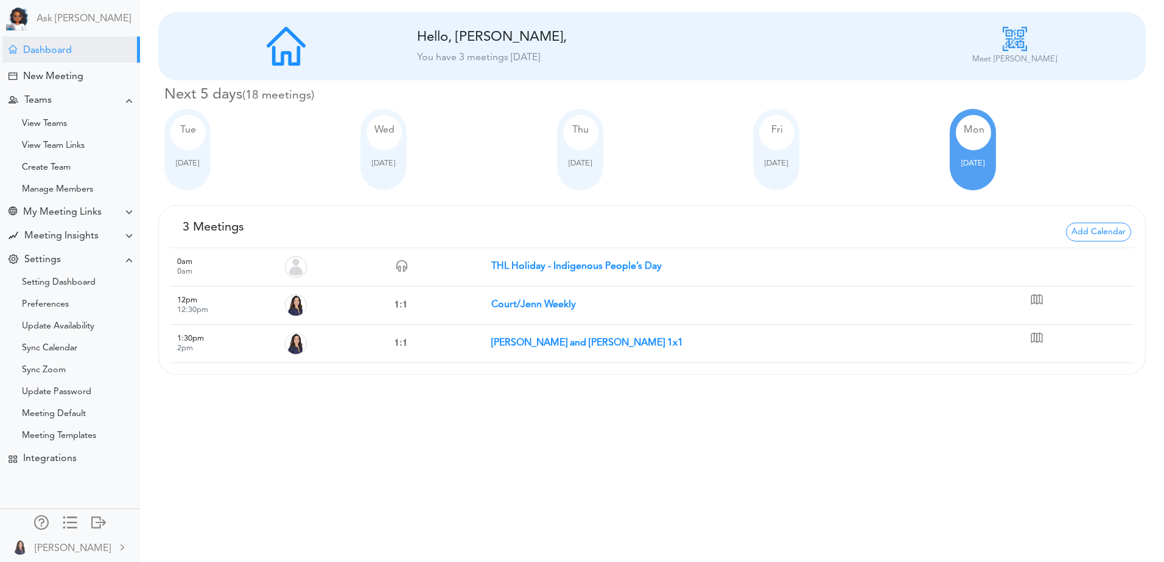
click at [383, 134] on span "Wed" at bounding box center [384, 130] width 20 height 10
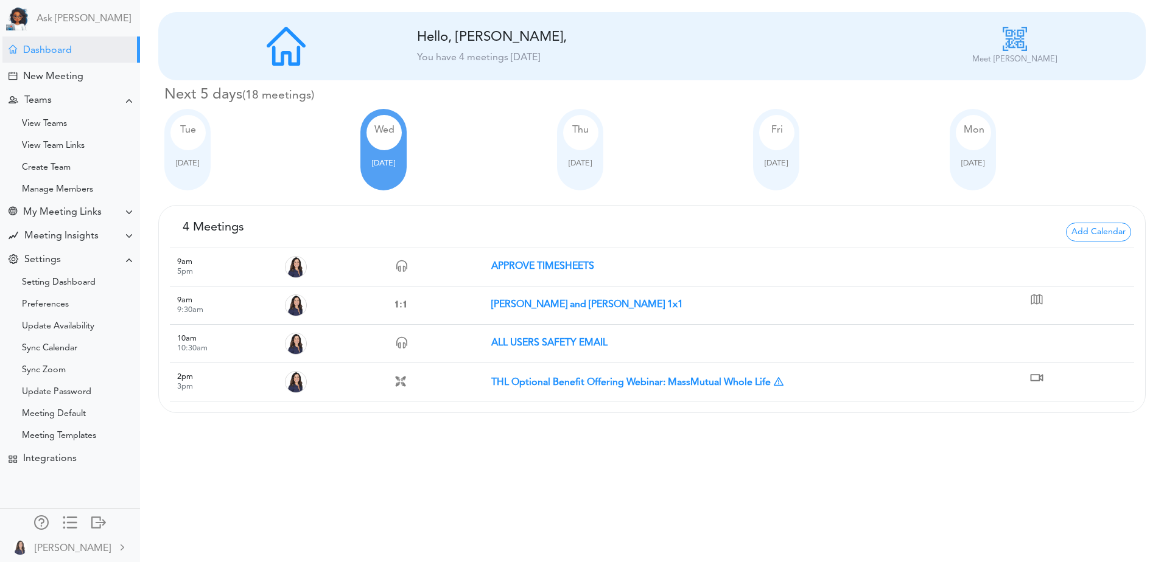
click at [199, 131] on div "Tue" at bounding box center [187, 132] width 35 height 35
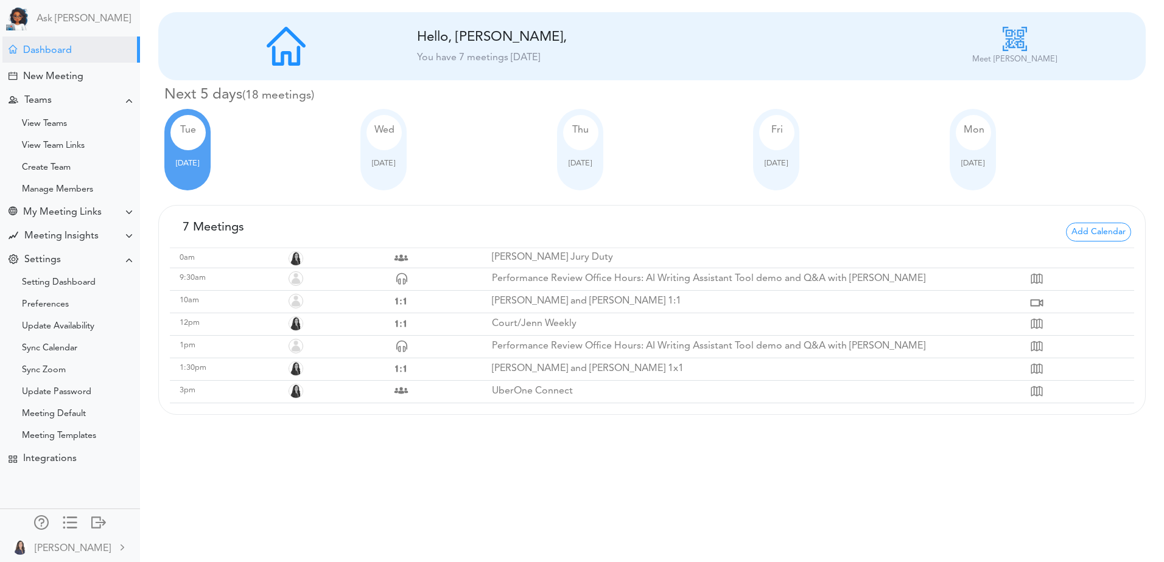
click at [584, 145] on div "Thu" at bounding box center [580, 132] width 35 height 35
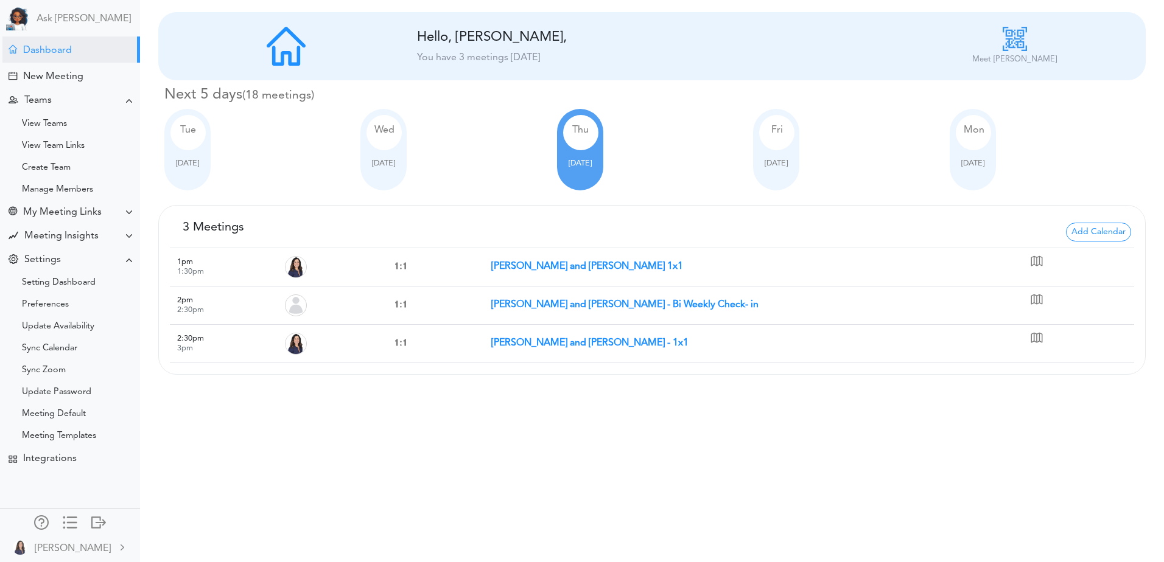
click at [547, 346] on strong "Robin and Jenn - 1x1" at bounding box center [589, 343] width 197 height 10
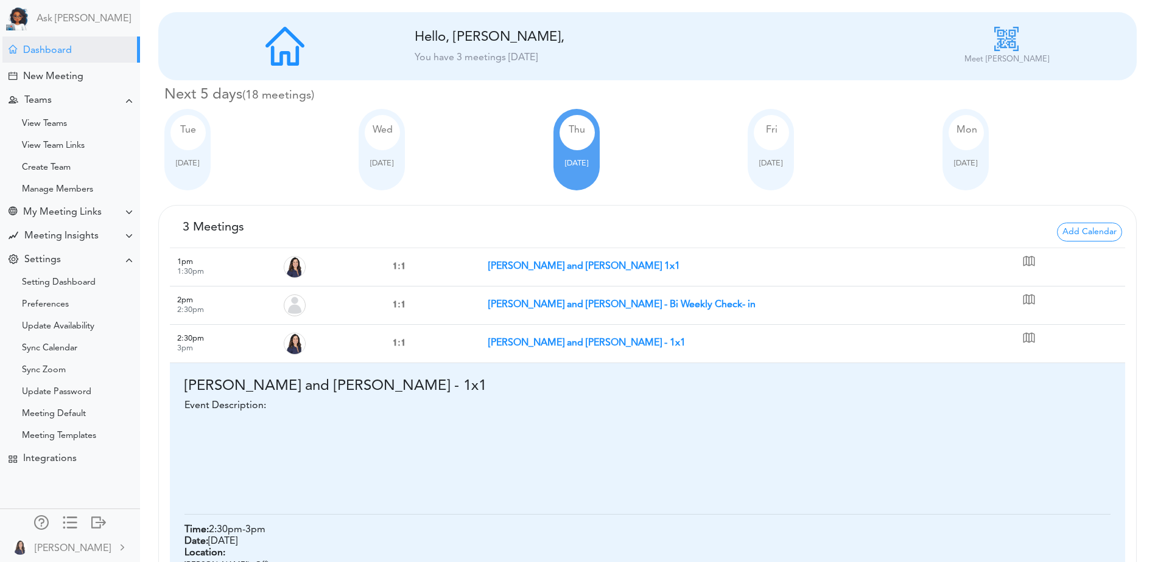
click at [783, 121] on div "Fri" at bounding box center [770, 132] width 35 height 35
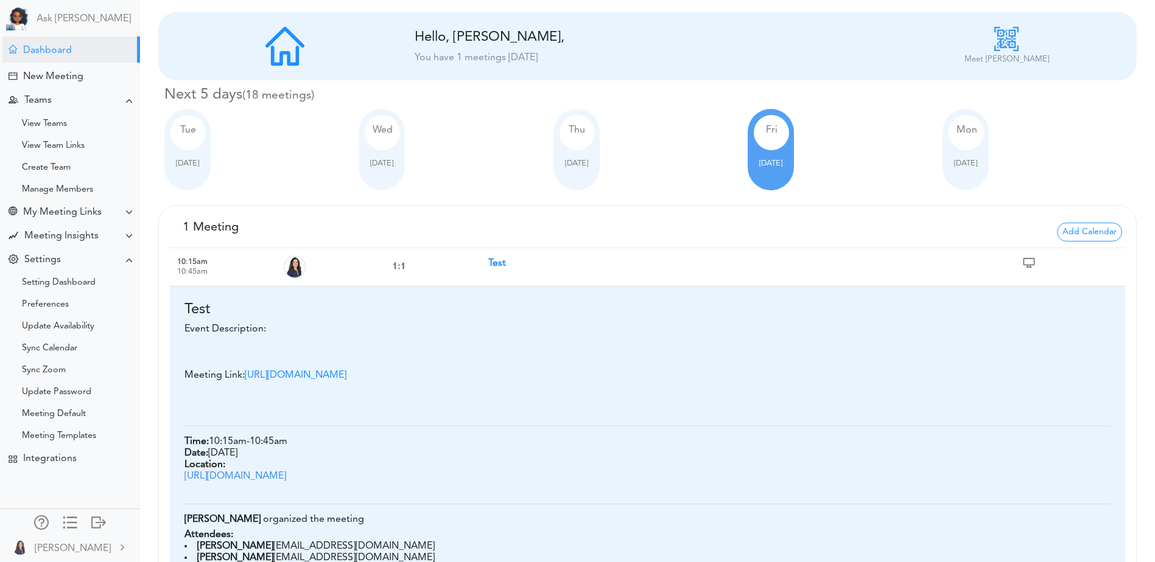
scroll to position [231, 0]
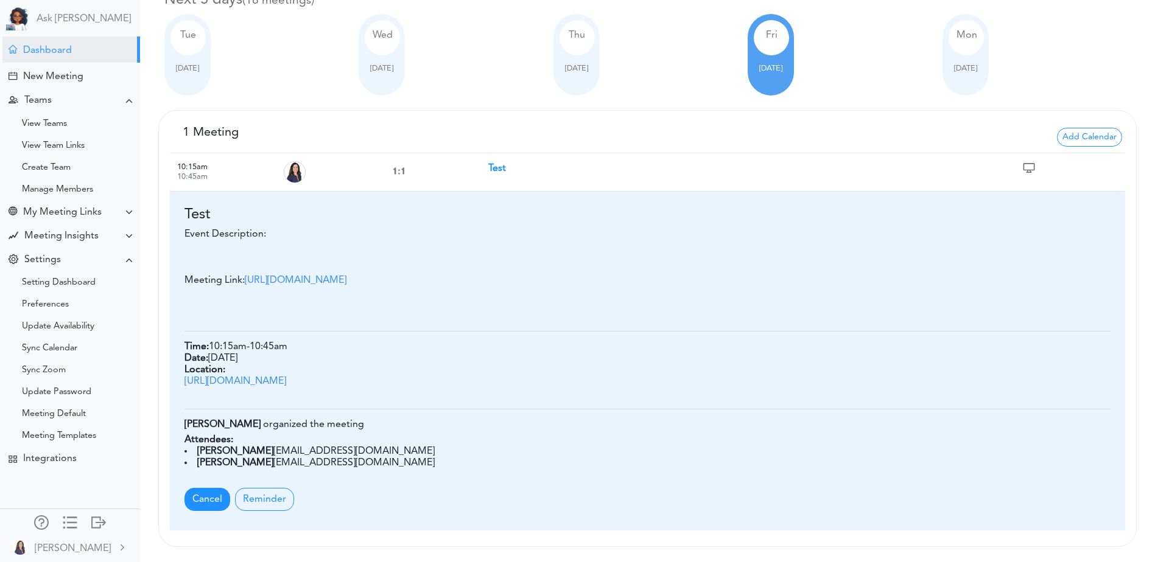
click at [206, 496] on span "Cancel" at bounding box center [207, 499] width 46 height 23
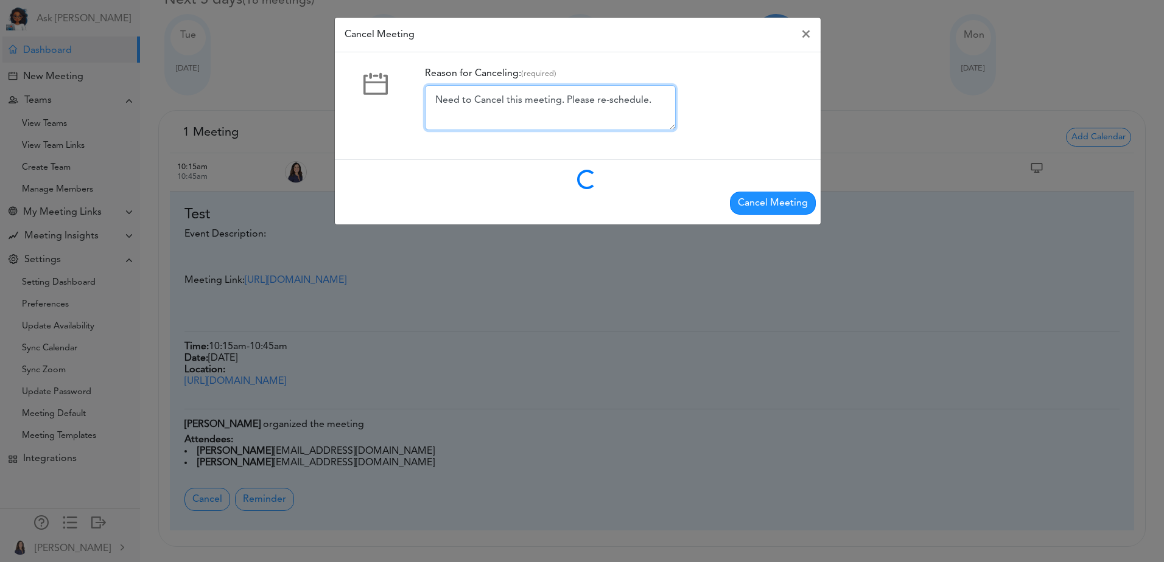
click at [631, 101] on textarea "Need to Cancel this meeting. Please re-schedule." at bounding box center [550, 107] width 251 height 45
click at [657, 103] on textarea "Need to Cancel this meeting. Please re-schedule." at bounding box center [550, 107] width 251 height 45
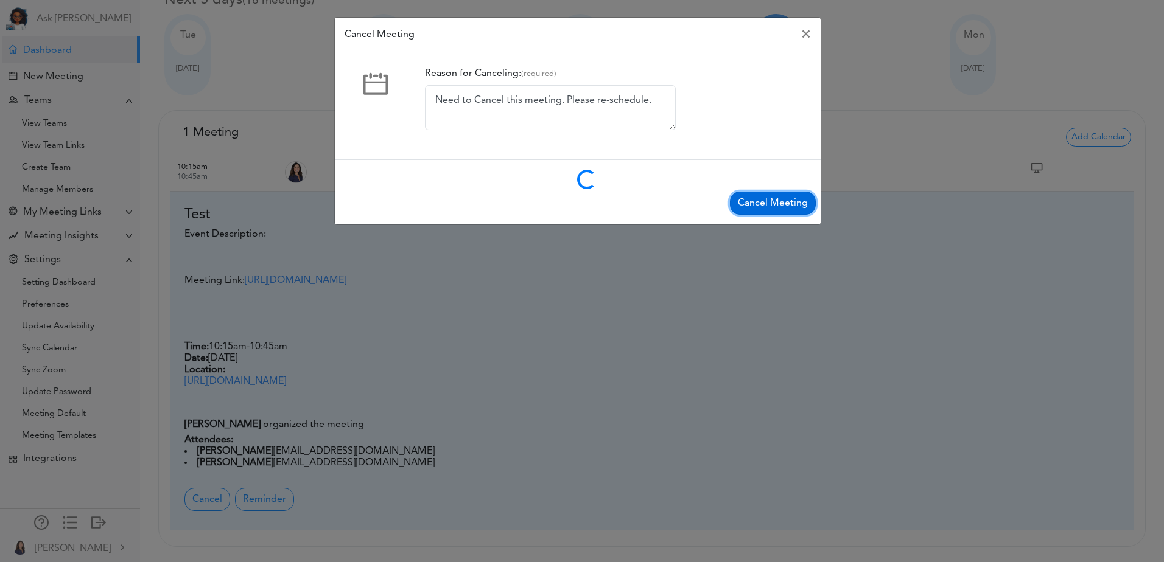
click at [764, 193] on button "Cancel Meeting" at bounding box center [773, 203] width 86 height 23
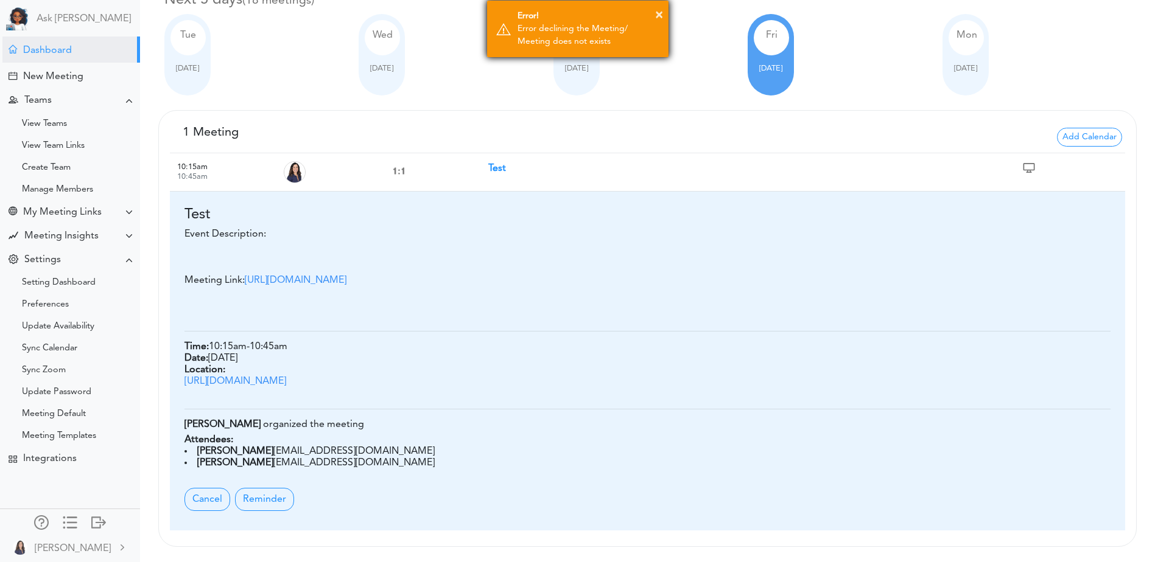
click at [637, 55] on div "× Error! Error declining the Meeting/ Meeting does not exists" at bounding box center [577, 29] width 183 height 58
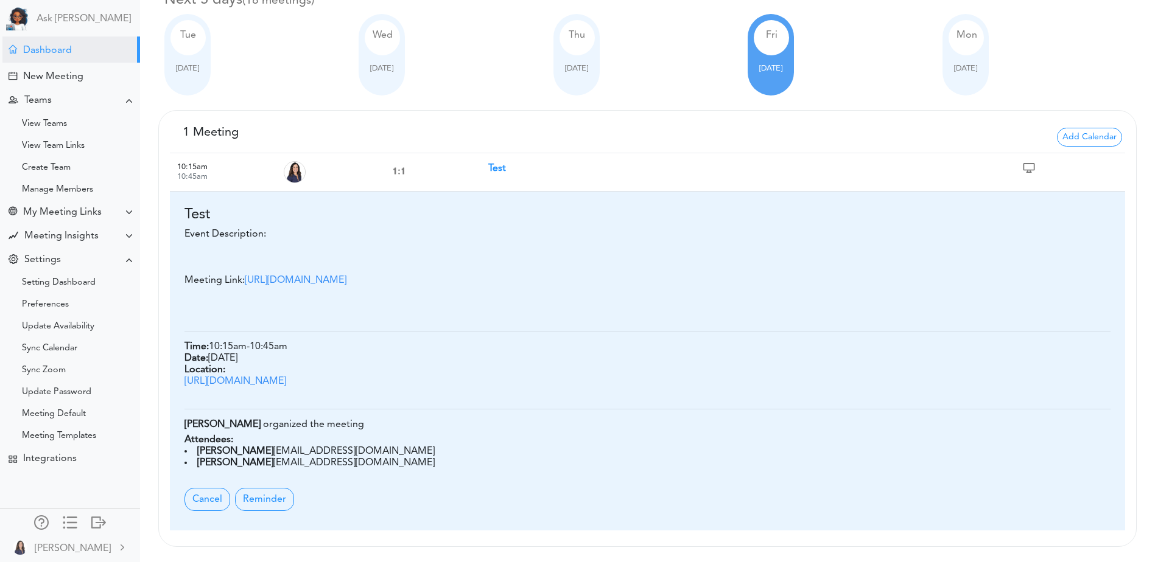
scroll to position [0, 0]
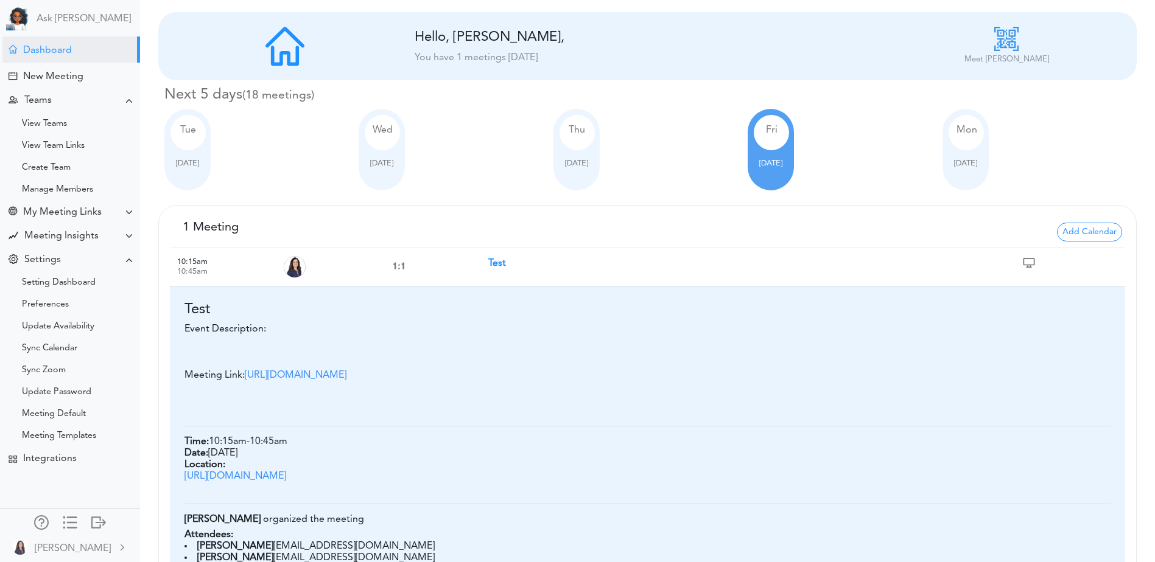
click at [577, 172] on div "Thu Oct 09" at bounding box center [576, 150] width 46 height 82
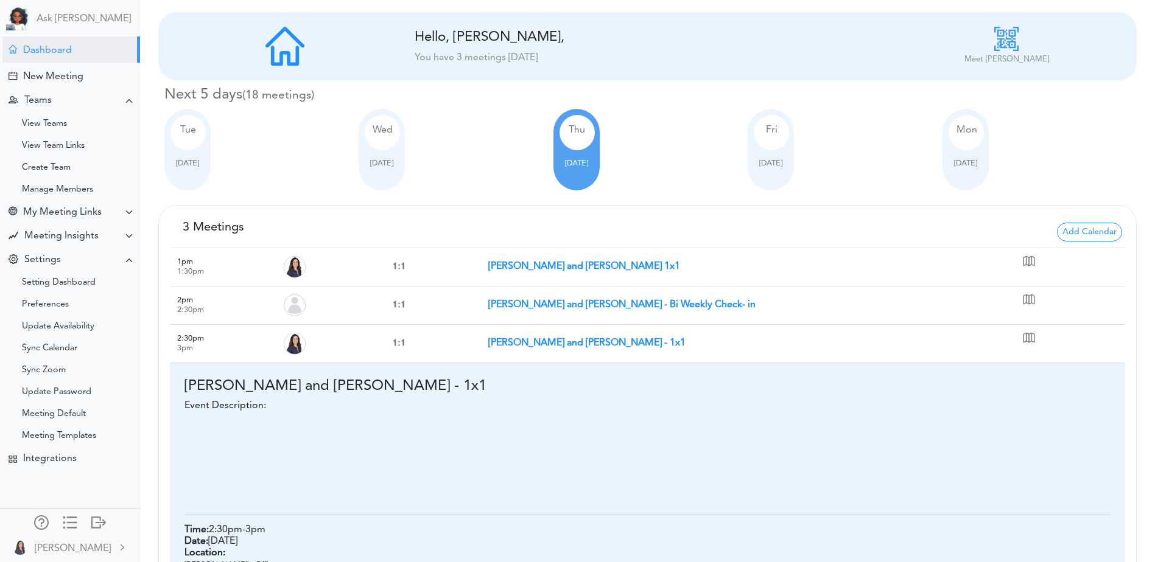
click at [752, 141] on div "Fri Oct 10" at bounding box center [770, 150] width 46 height 82
